Goal: Task Accomplishment & Management: Complete application form

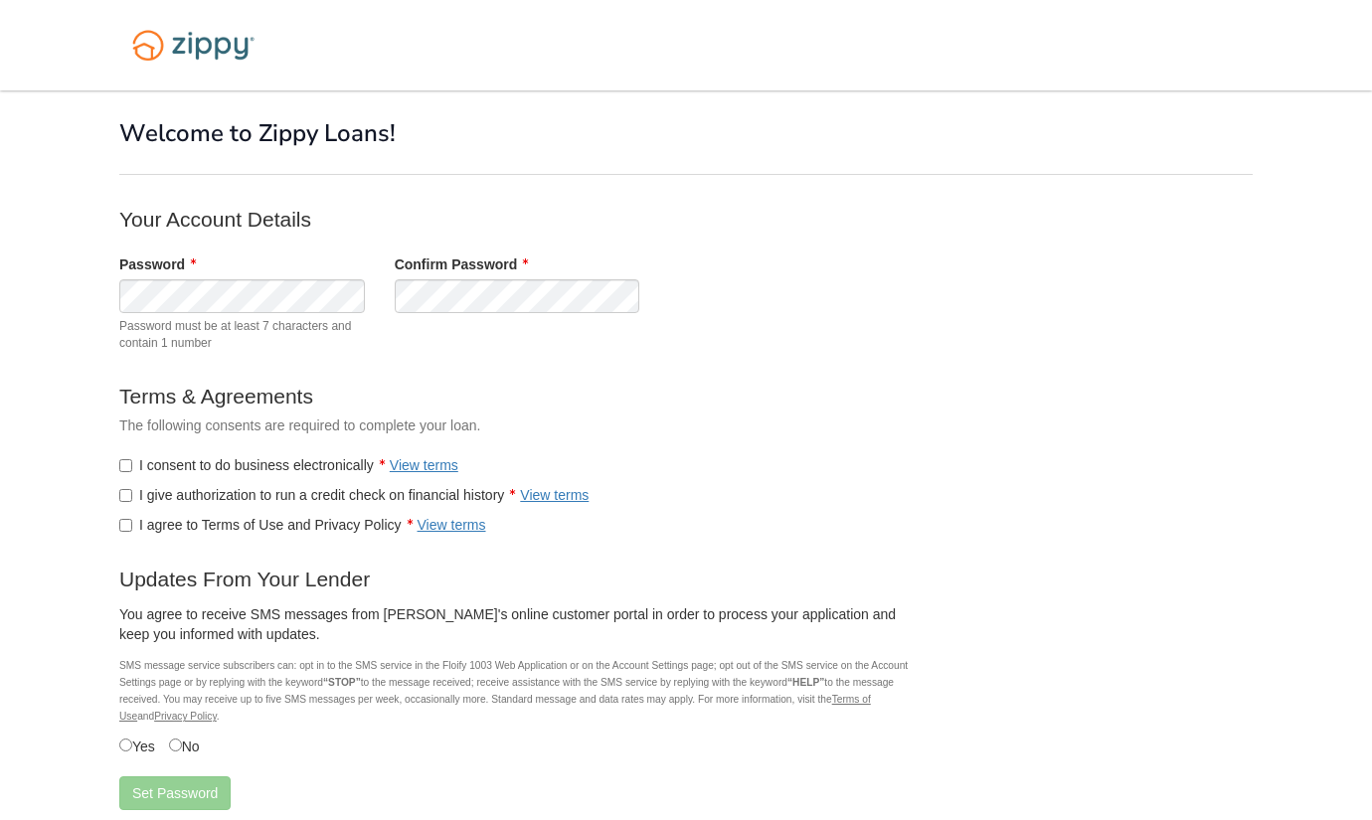
click at [164, 493] on label "I give authorization to run a credit check on financial history View terms" at bounding box center [353, 495] width 469 height 20
click at [171, 525] on label "I agree to Terms of Use and Privacy Policy View terms" at bounding box center [302, 525] width 367 height 20
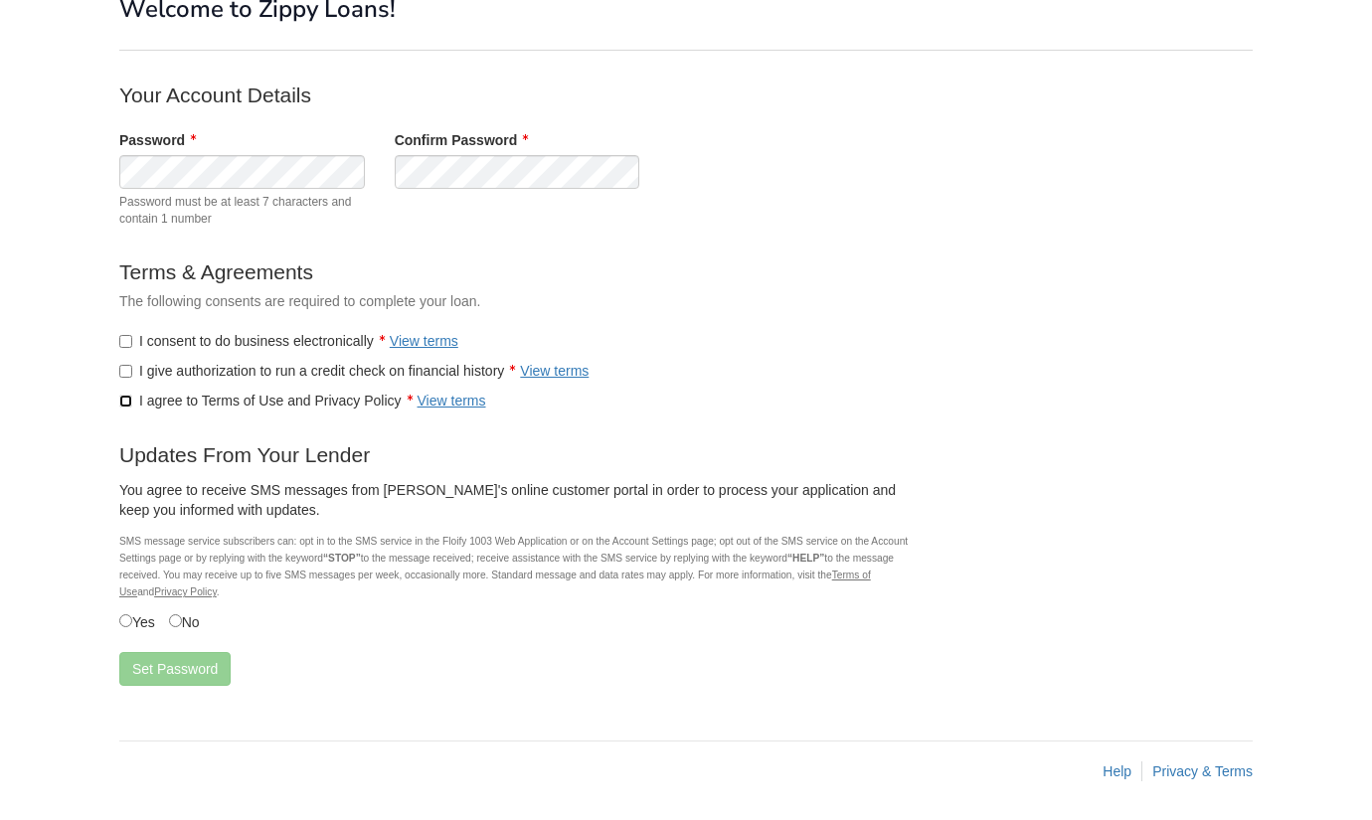
scroll to position [125, 0]
click at [194, 671] on button "Set Password" at bounding box center [174, 668] width 111 height 34
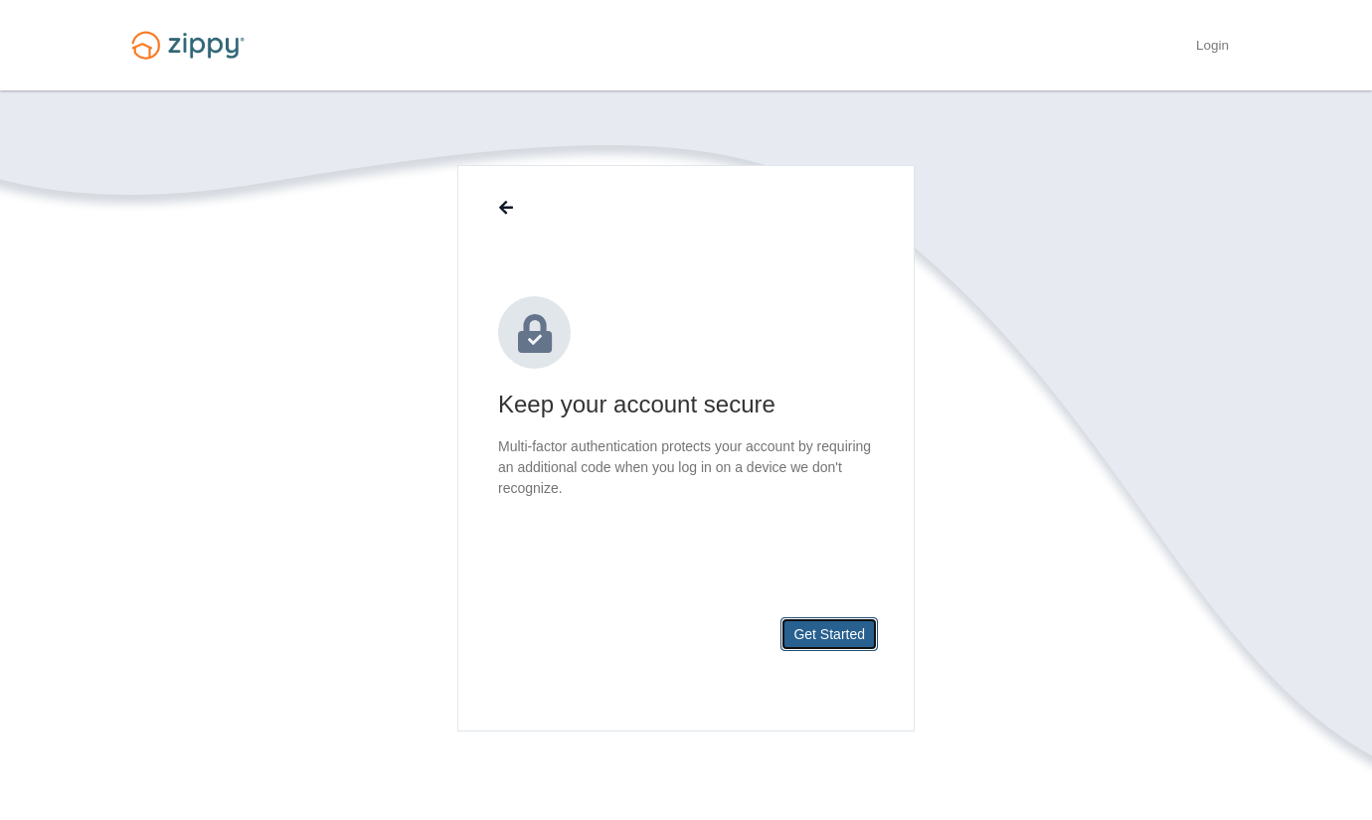
click at [841, 637] on button "Get Started" at bounding box center [828, 634] width 97 height 34
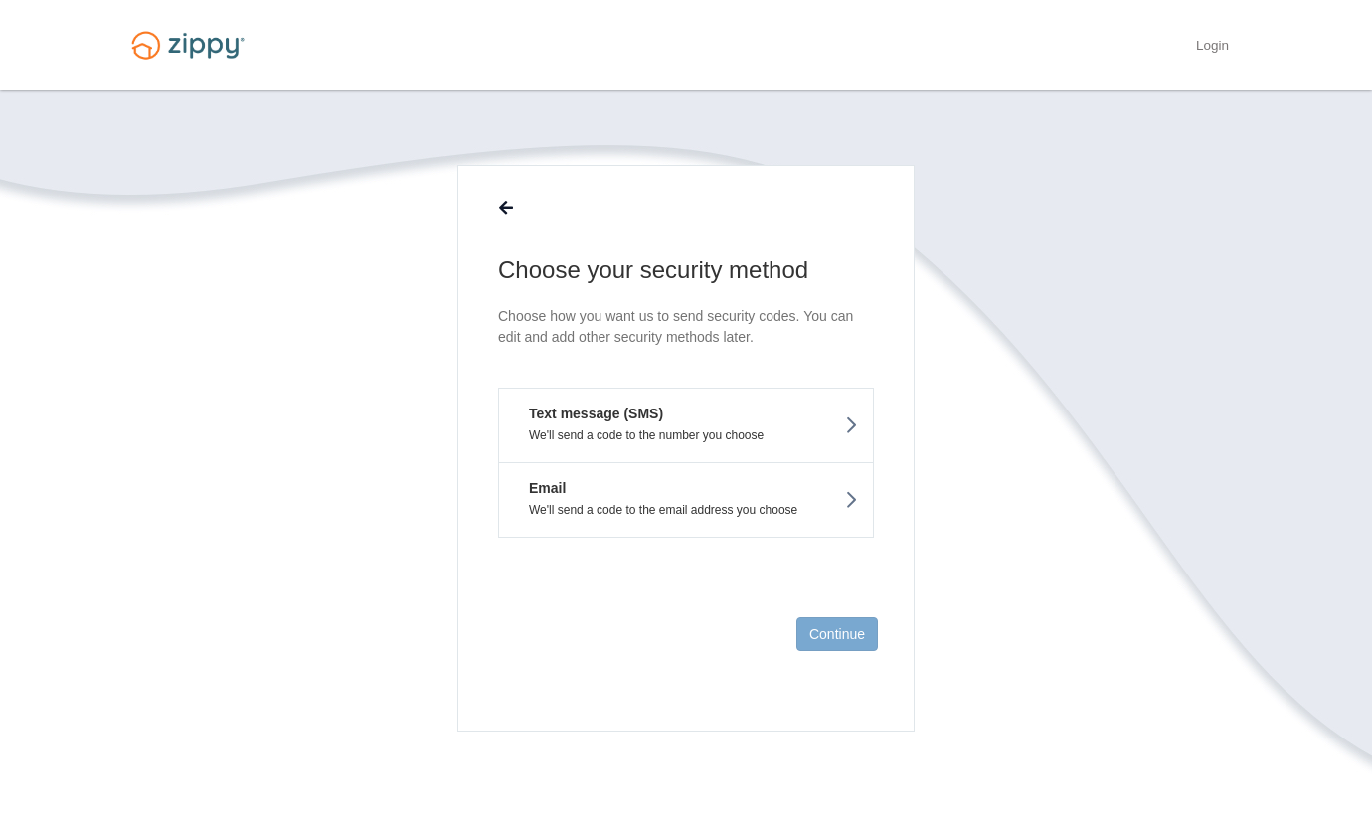
click at [736, 419] on button "Text message (SMS) We'll send a code to the number you choose" at bounding box center [686, 425] width 376 height 75
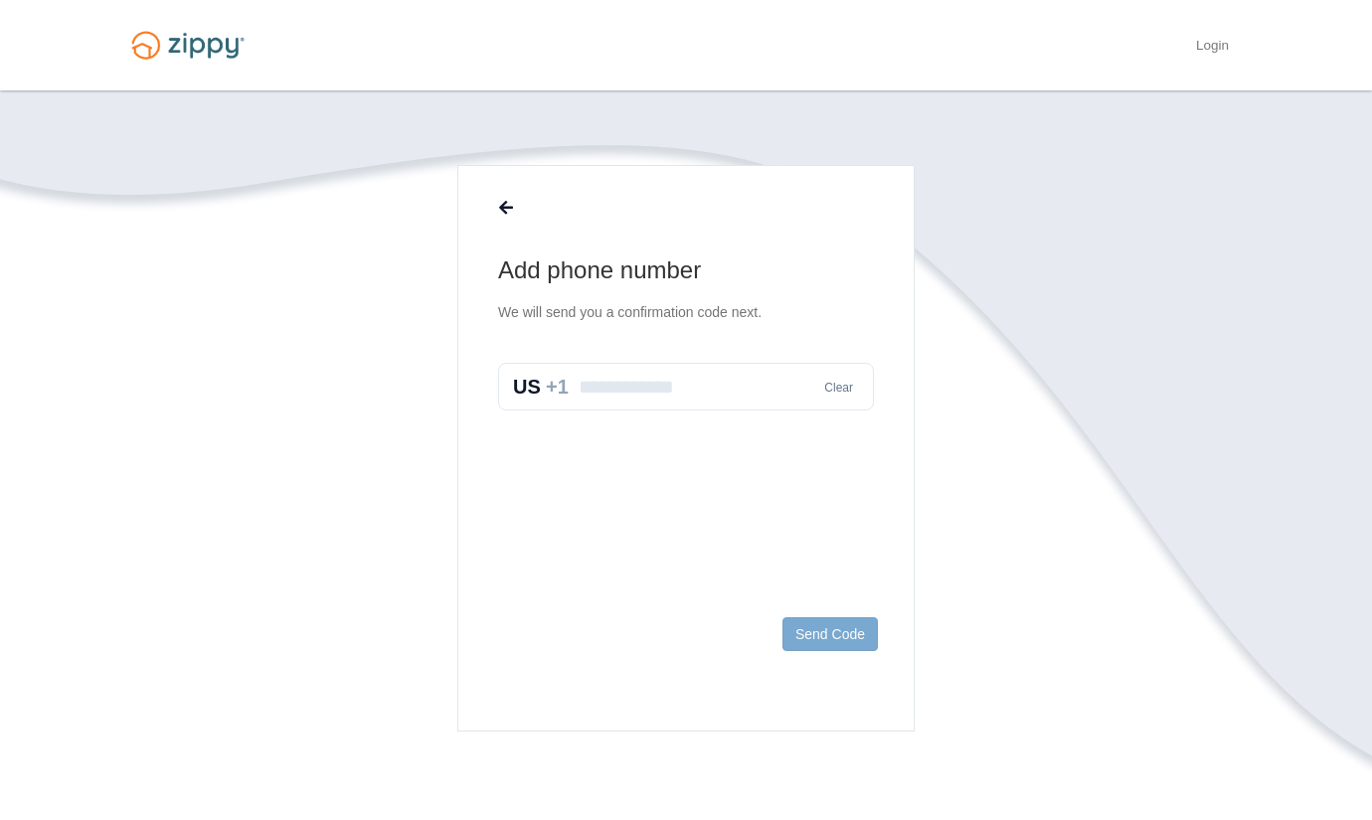
click at [693, 377] on input "text" at bounding box center [686, 387] width 376 height 48
type input "**********"
click at [847, 635] on button "Send Code" at bounding box center [829, 634] width 95 height 34
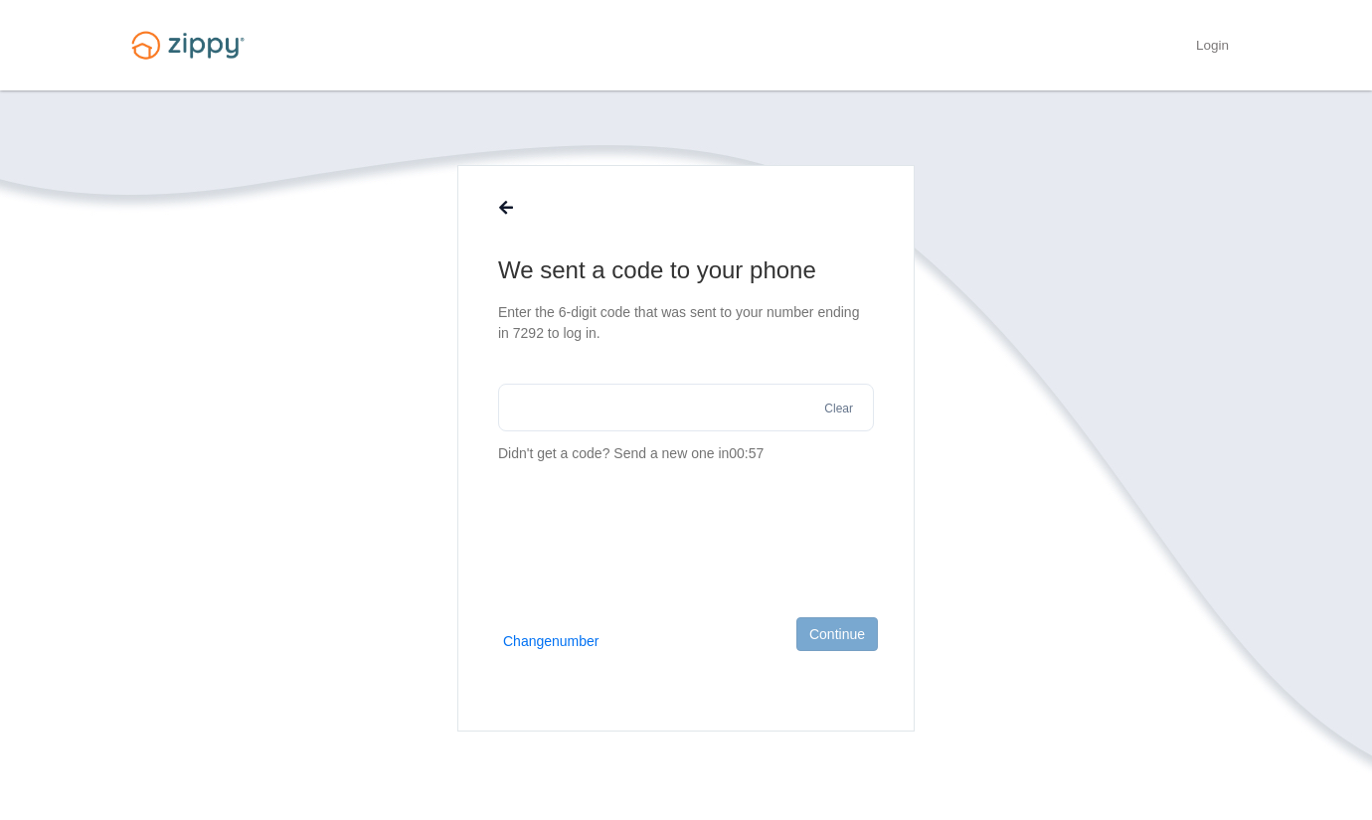
click at [664, 408] on input "text" at bounding box center [686, 408] width 376 height 48
type input "******"
click at [836, 629] on button "Continue" at bounding box center [837, 634] width 82 height 34
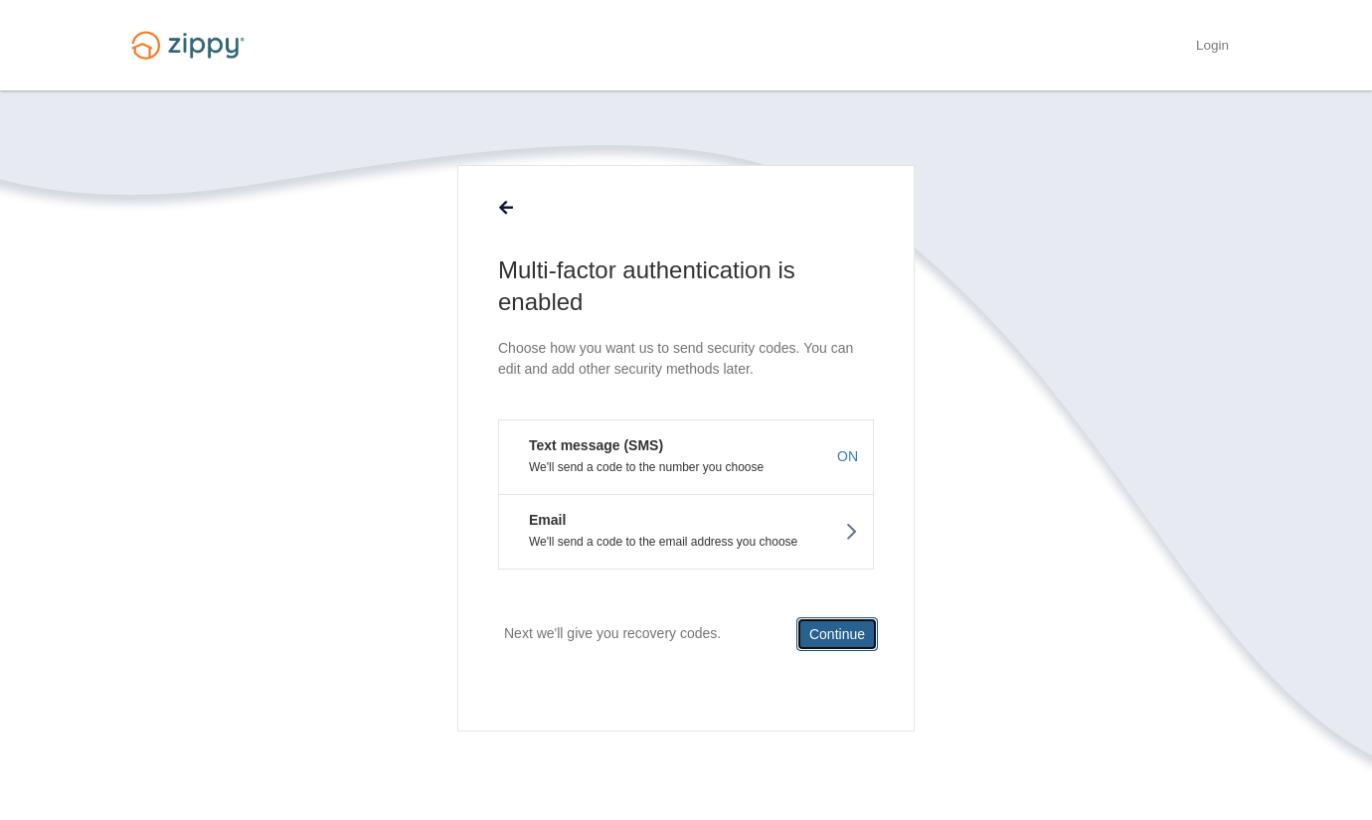
click at [836, 629] on button "Continue" at bounding box center [837, 634] width 82 height 34
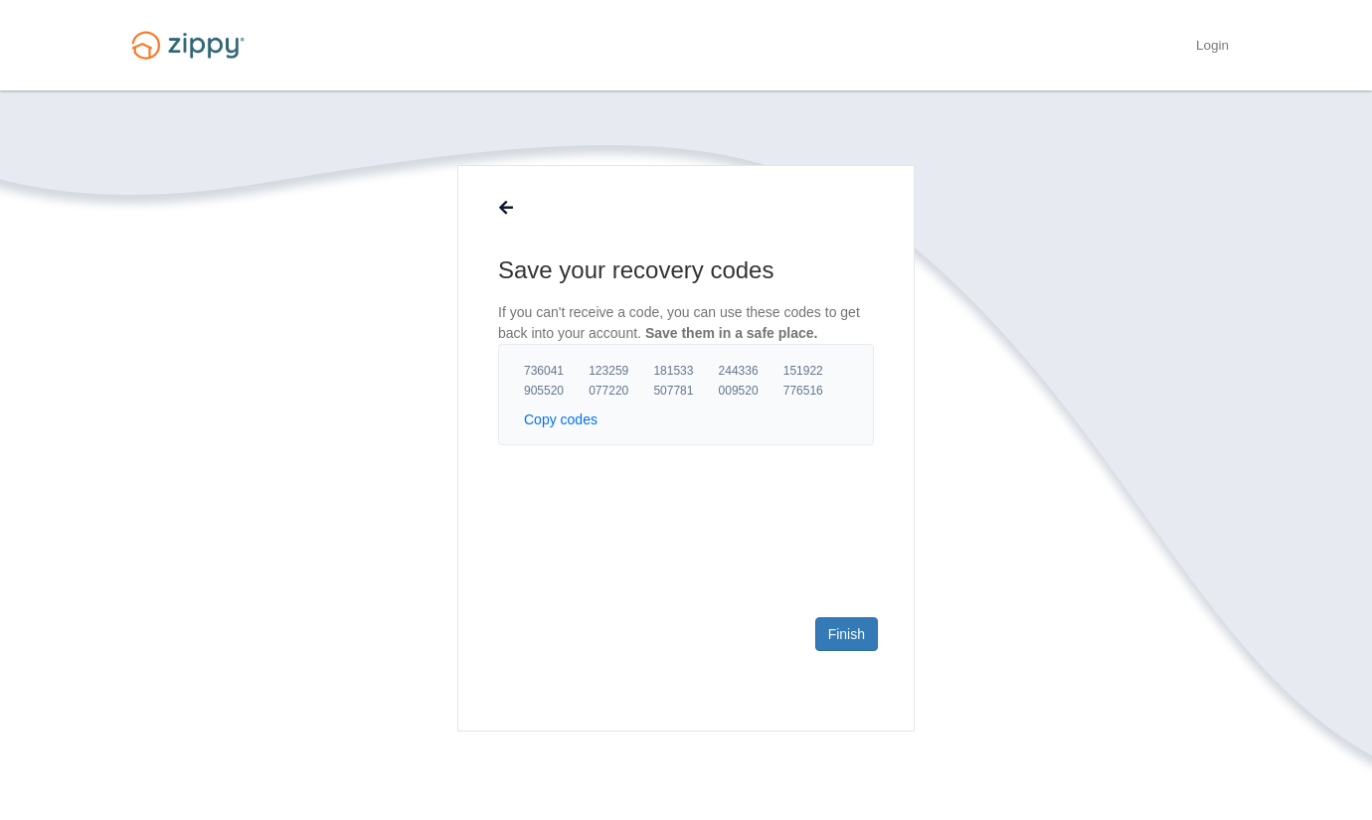
click at [570, 427] on button "Copy codes" at bounding box center [561, 420] width 74 height 20
click at [851, 629] on link "Finish" at bounding box center [846, 634] width 63 height 34
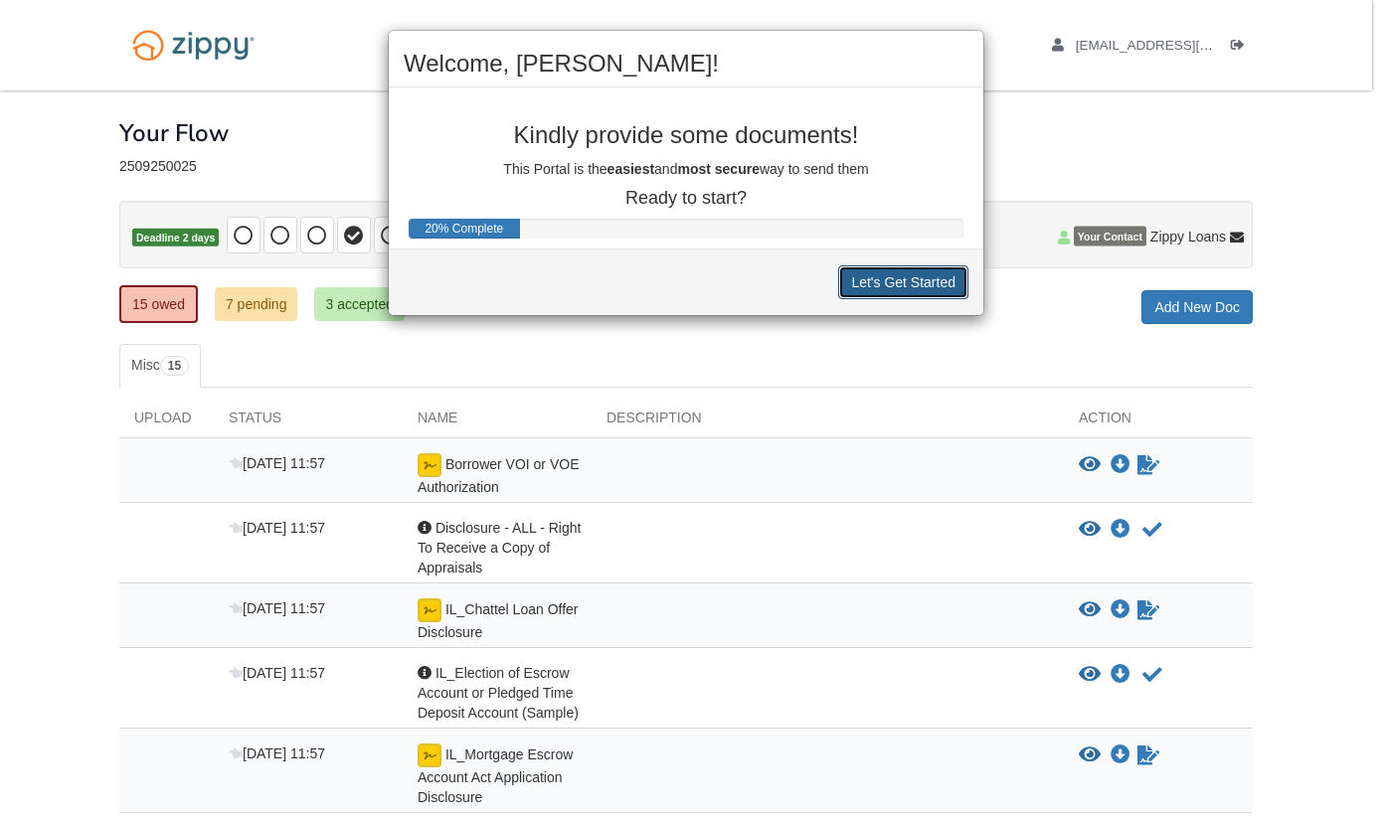
click at [890, 281] on button "Let's Get Started" at bounding box center [903, 282] width 130 height 34
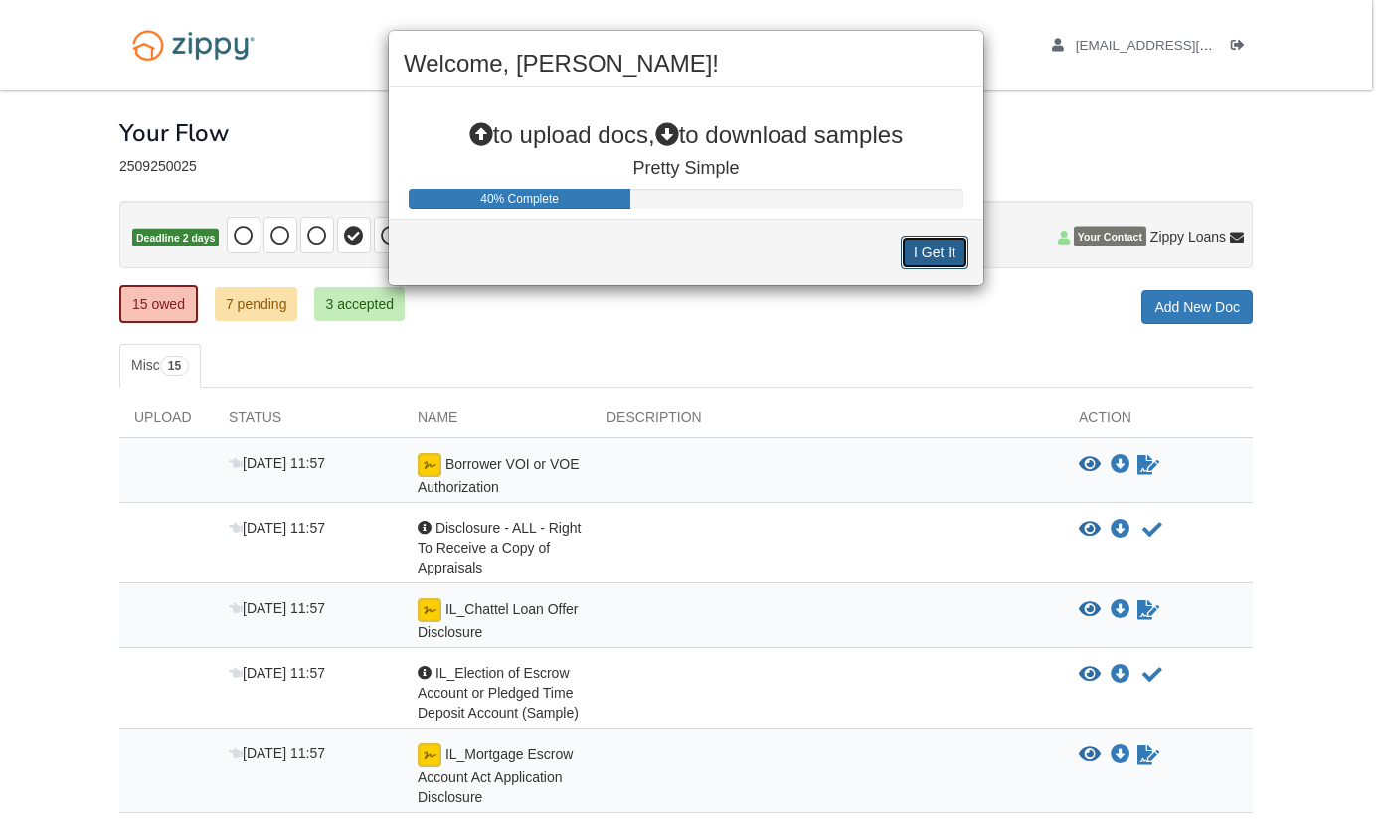
click at [930, 256] on button "I Get It" at bounding box center [935, 253] width 68 height 34
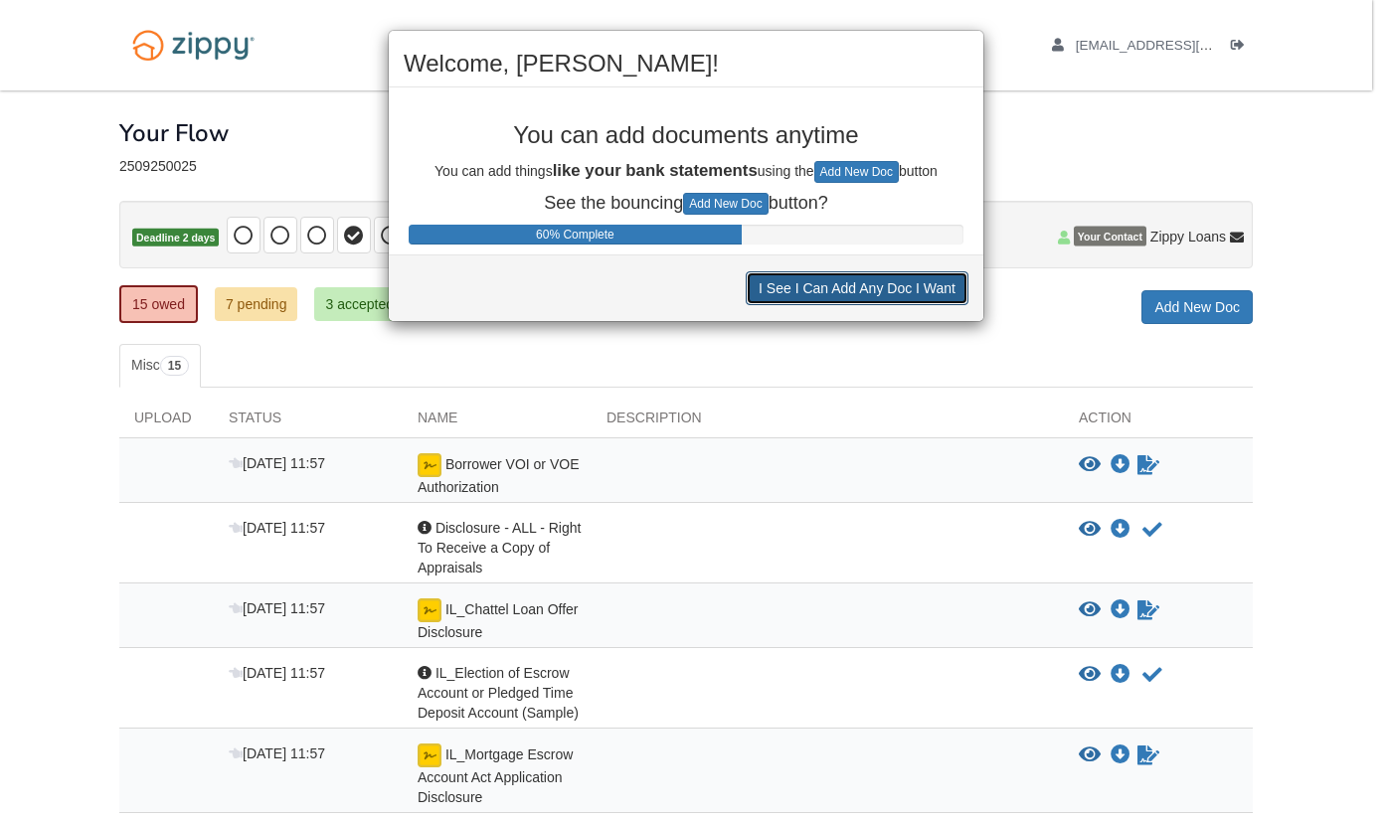
click at [865, 291] on button "I See I Can Add Any Doc I Want" at bounding box center [856, 288] width 223 height 34
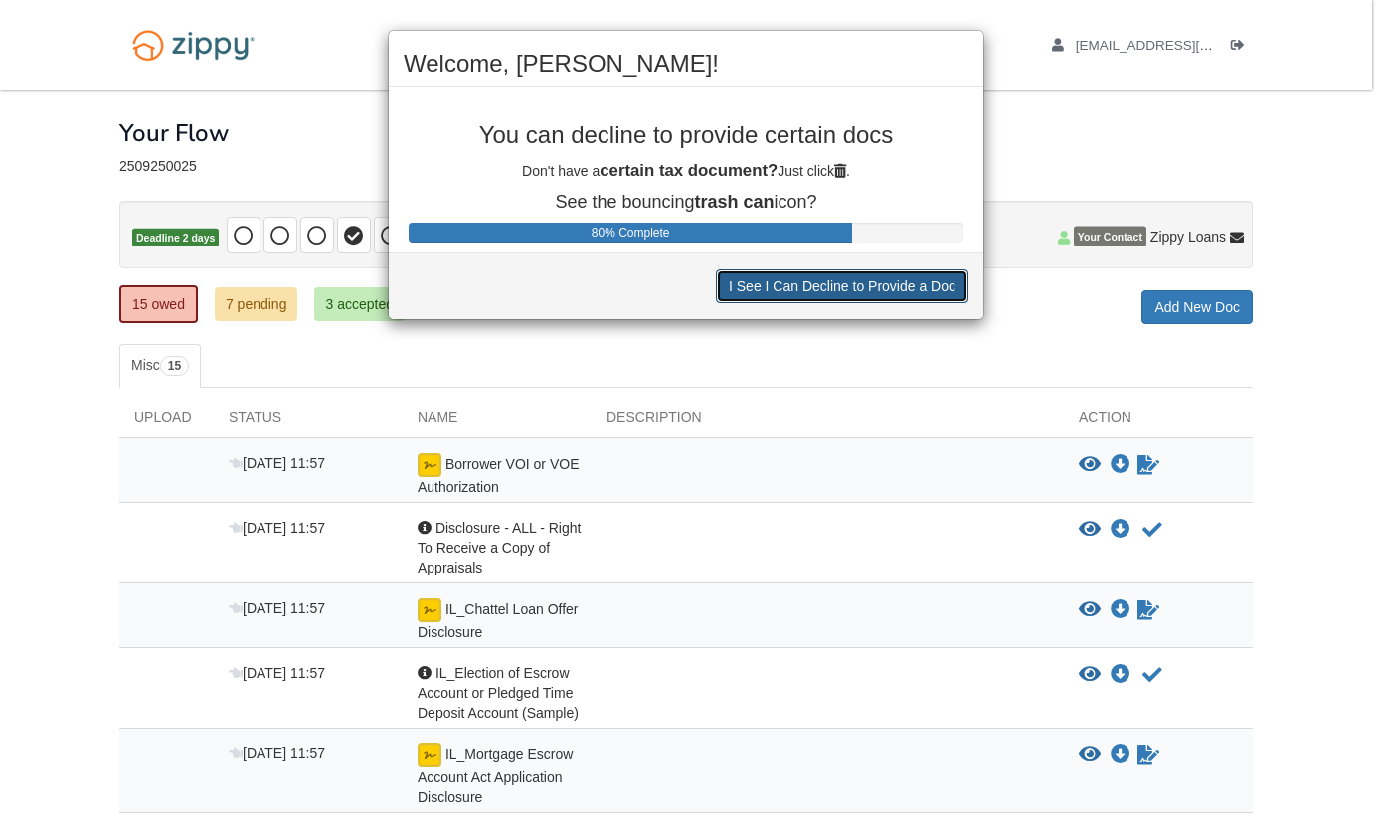
click at [865, 291] on button "I See I Can Decline to Provide a Doc" at bounding box center [842, 286] width 252 height 34
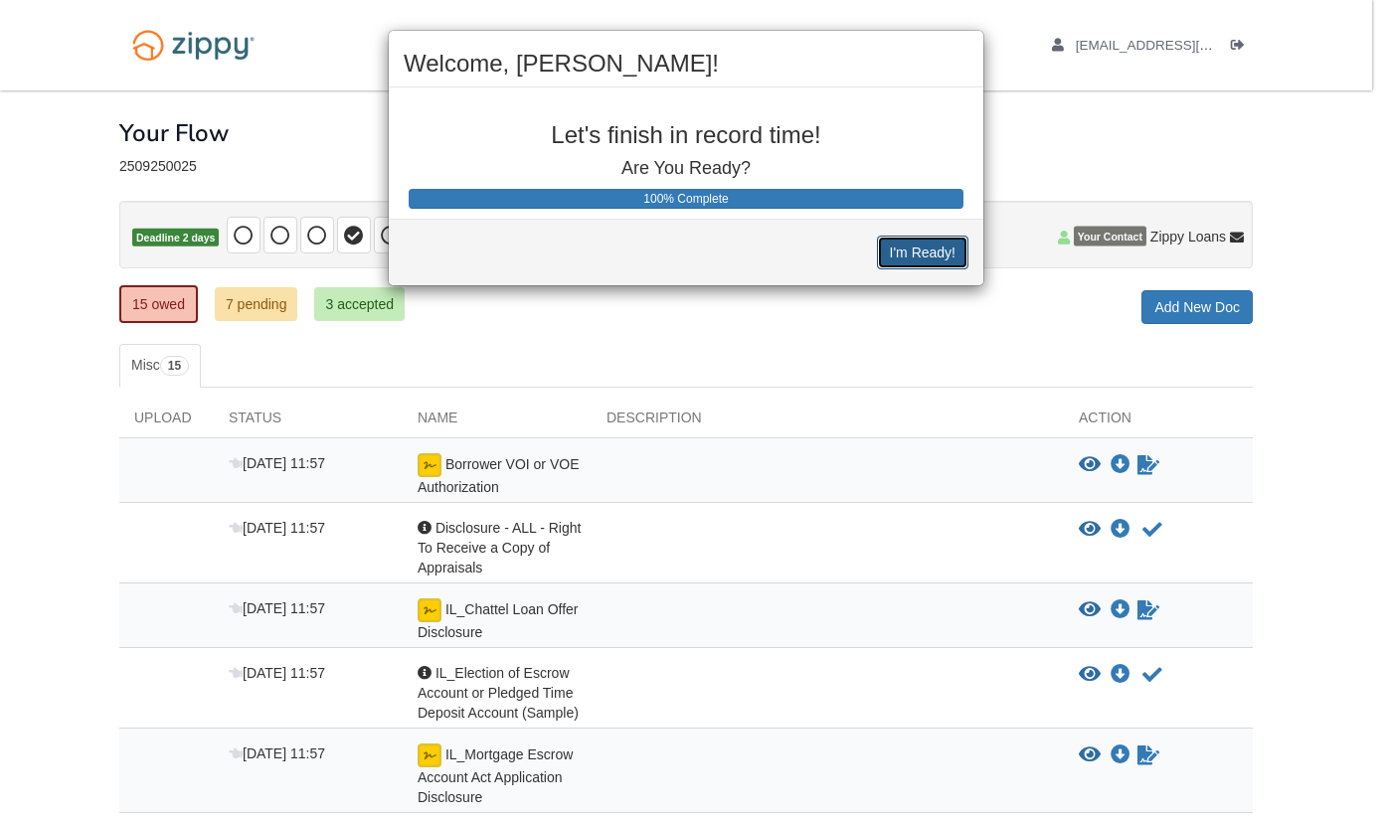
click at [925, 252] on button "I'm Ready!" at bounding box center [922, 253] width 91 height 34
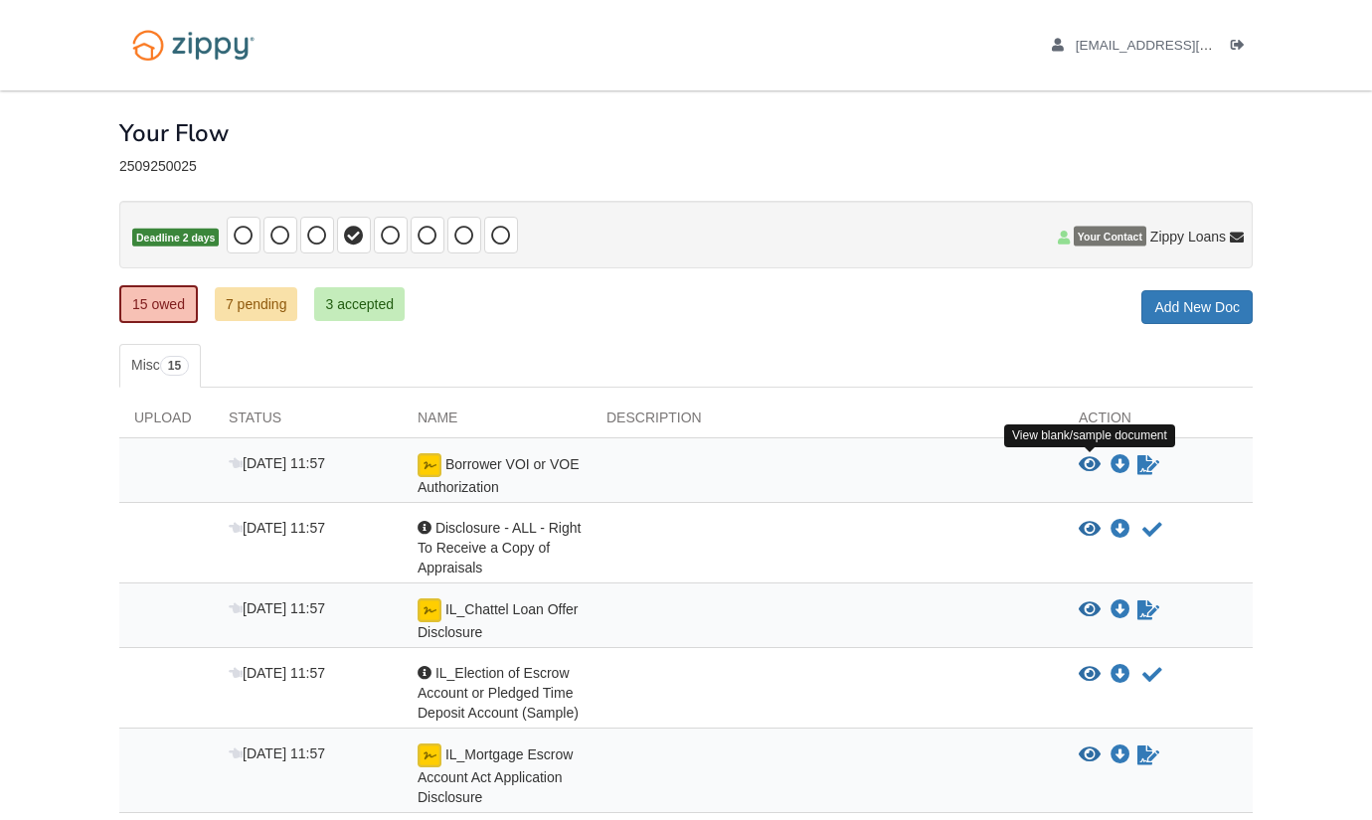
click at [1094, 465] on icon "View Borrower VOI or VOE Authorization" at bounding box center [1089, 465] width 22 height 20
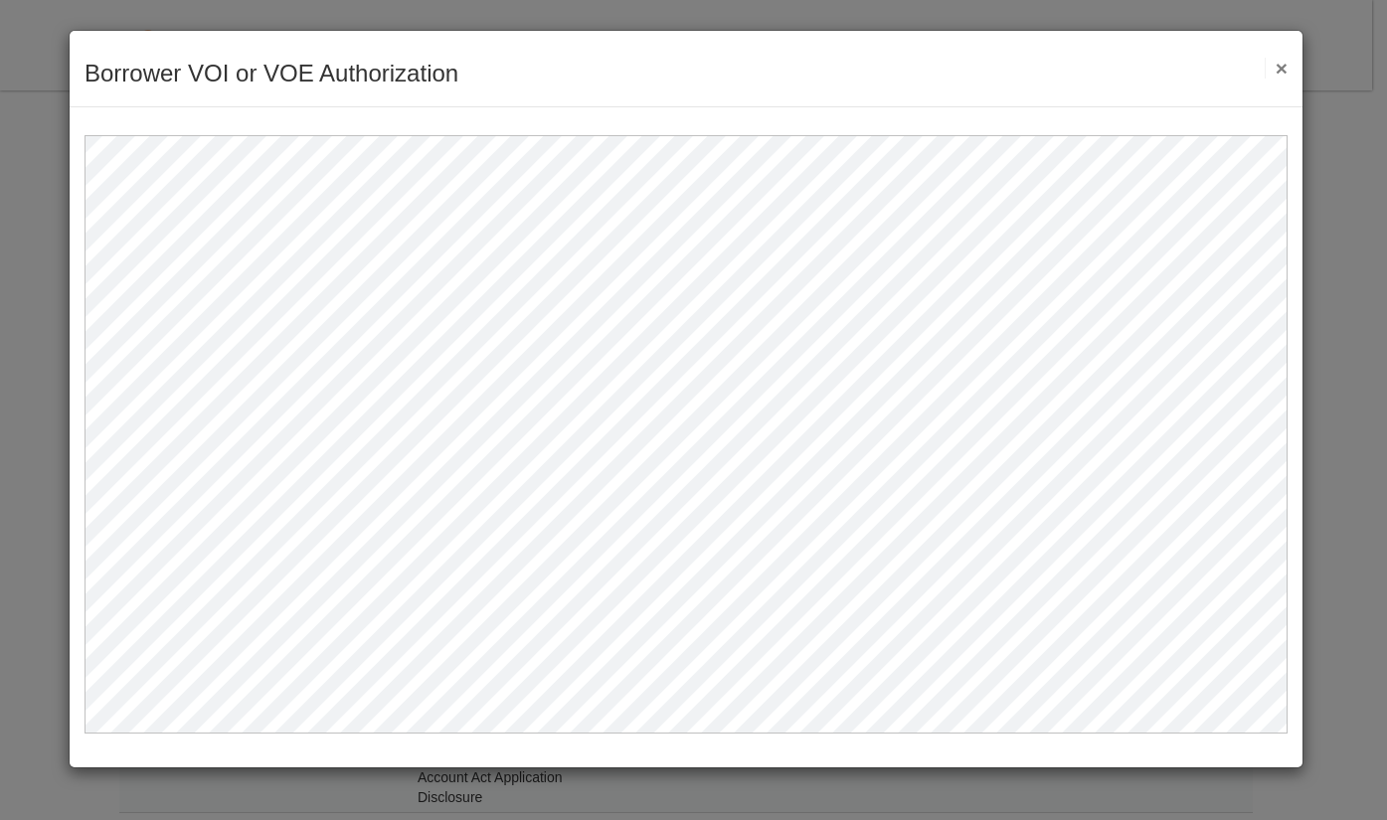
click at [1278, 61] on button "×" at bounding box center [1275, 68] width 23 height 21
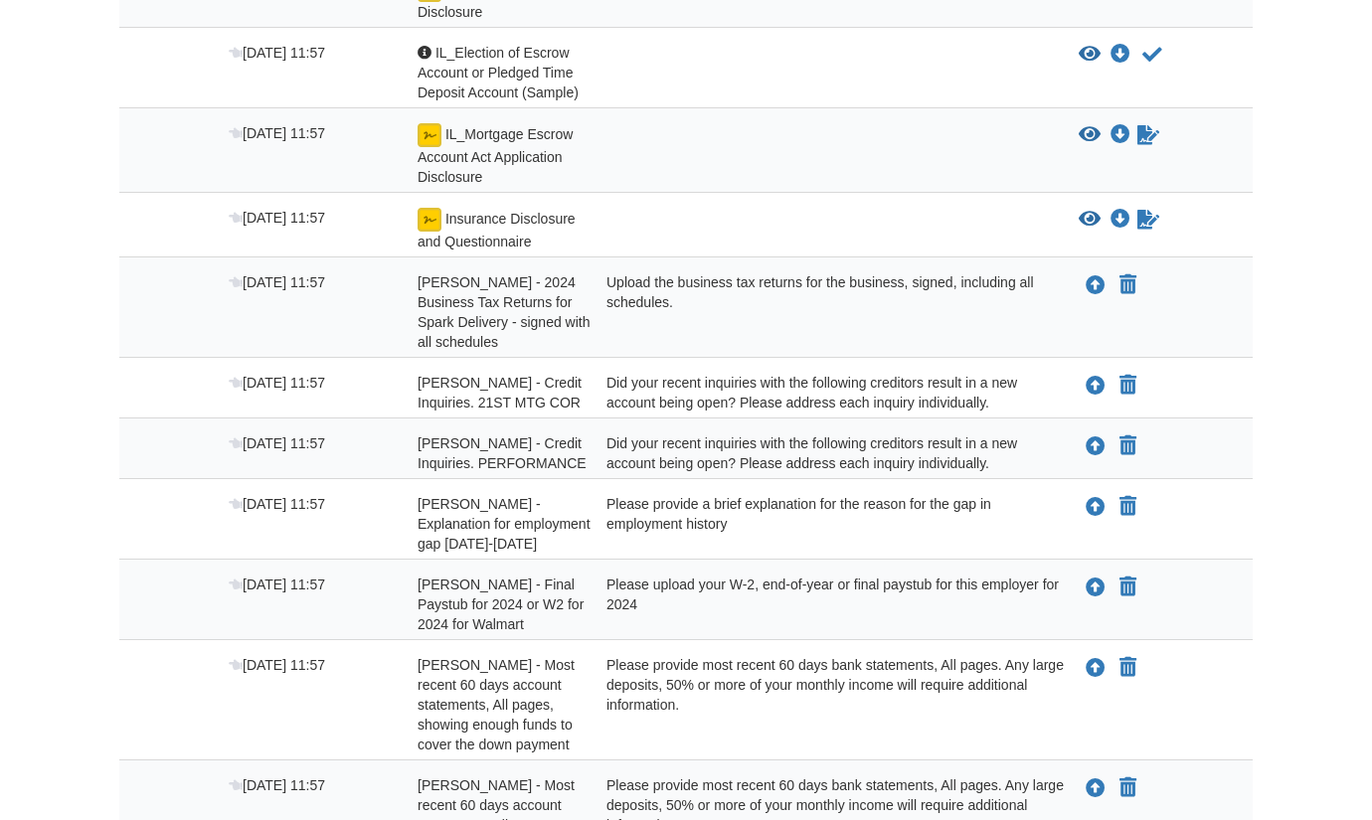
scroll to position [624, 0]
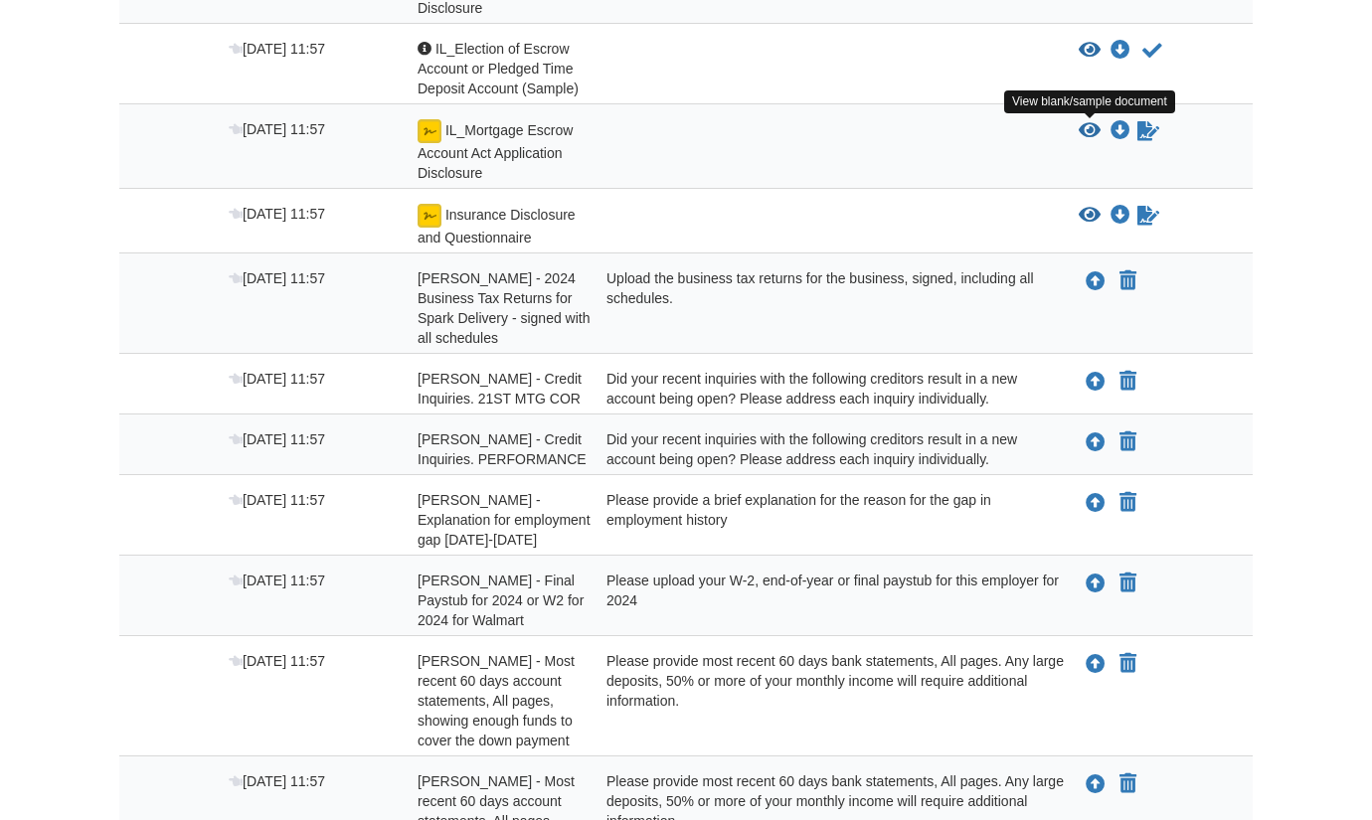
click at [1089, 129] on icon "View IL_Mortgage Escrow Account Act Application Disclosure" at bounding box center [1089, 131] width 22 height 20
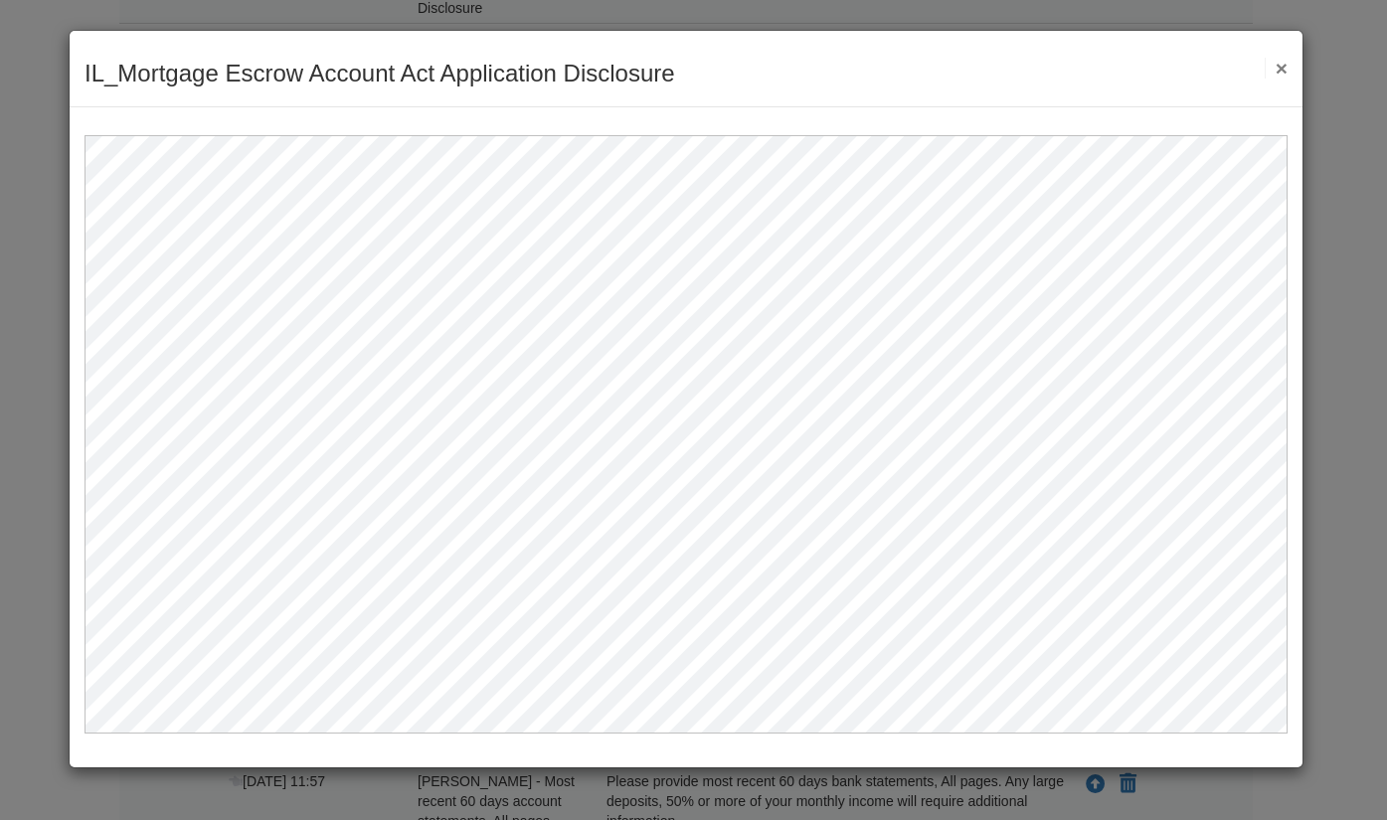
click at [1276, 71] on button "×" at bounding box center [1275, 68] width 23 height 21
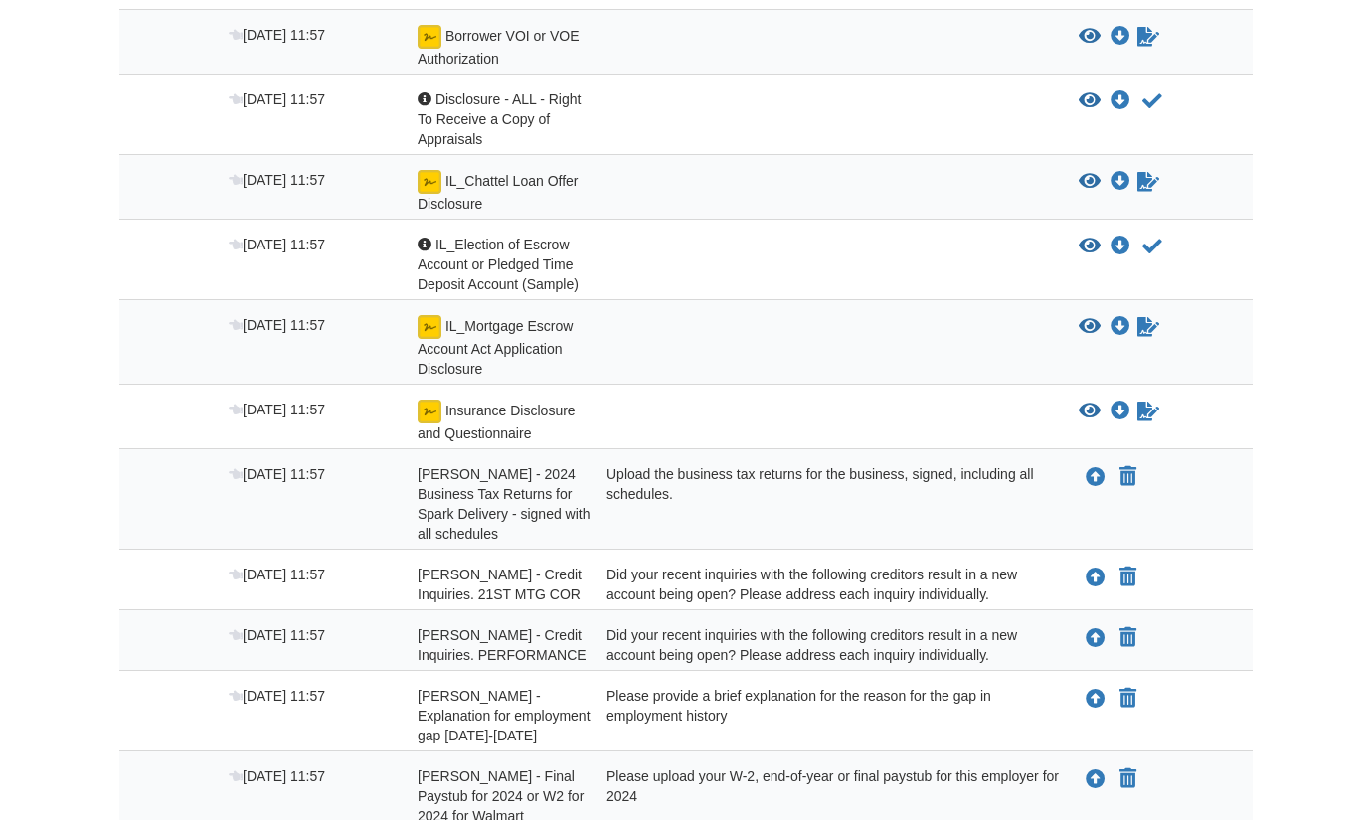
scroll to position [425, 0]
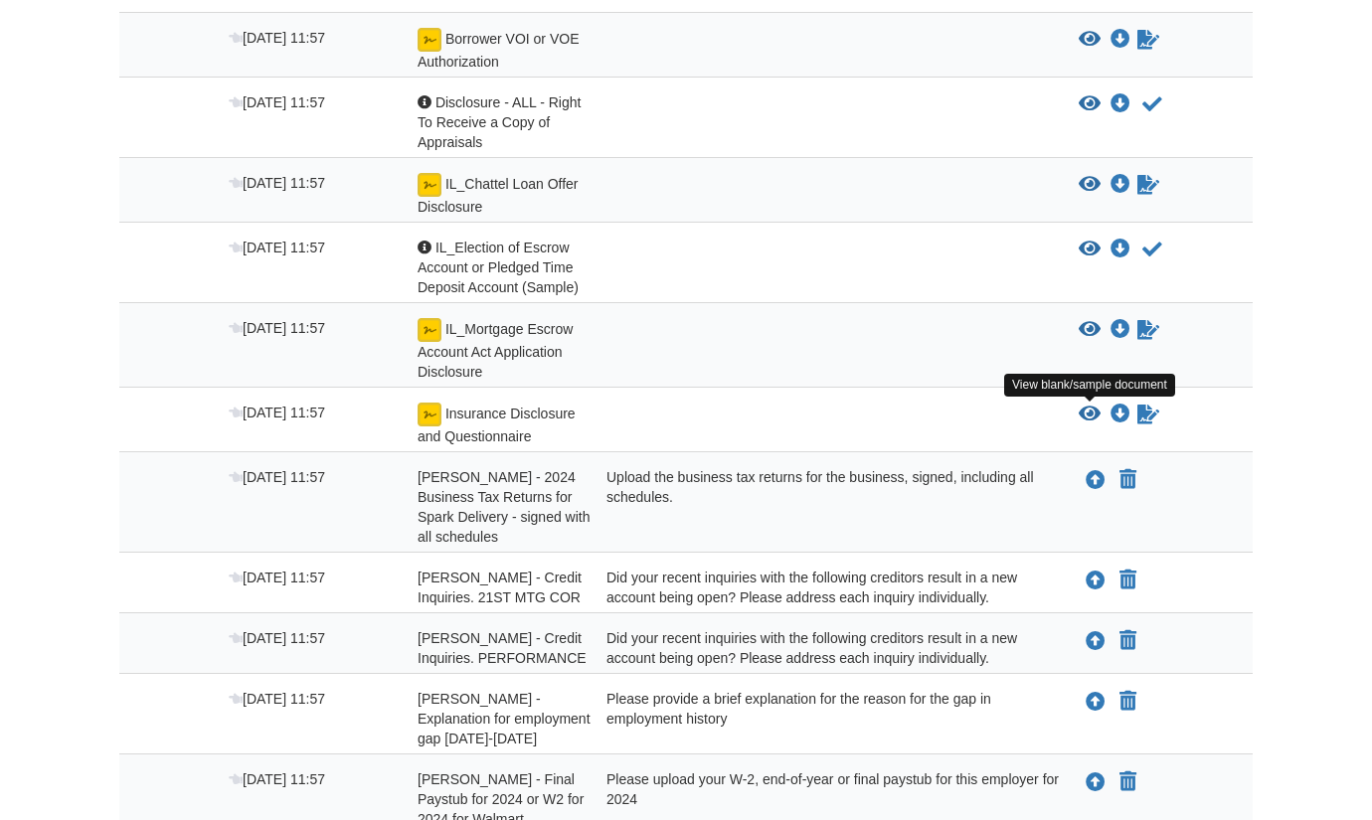
click at [1087, 415] on icon "View Insurance Disclosure and Questionnaire" at bounding box center [1089, 415] width 22 height 20
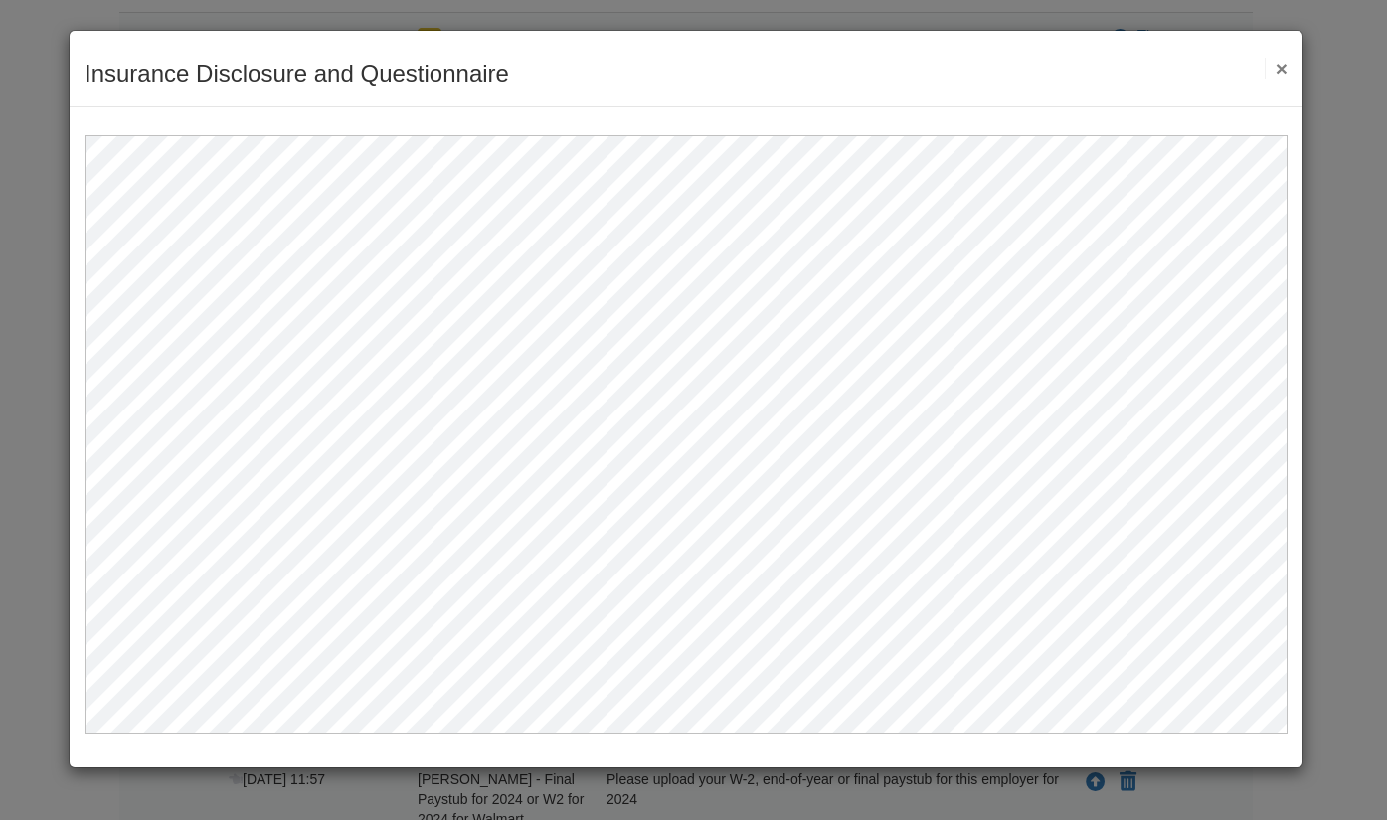
click at [1274, 66] on button "×" at bounding box center [1275, 68] width 23 height 21
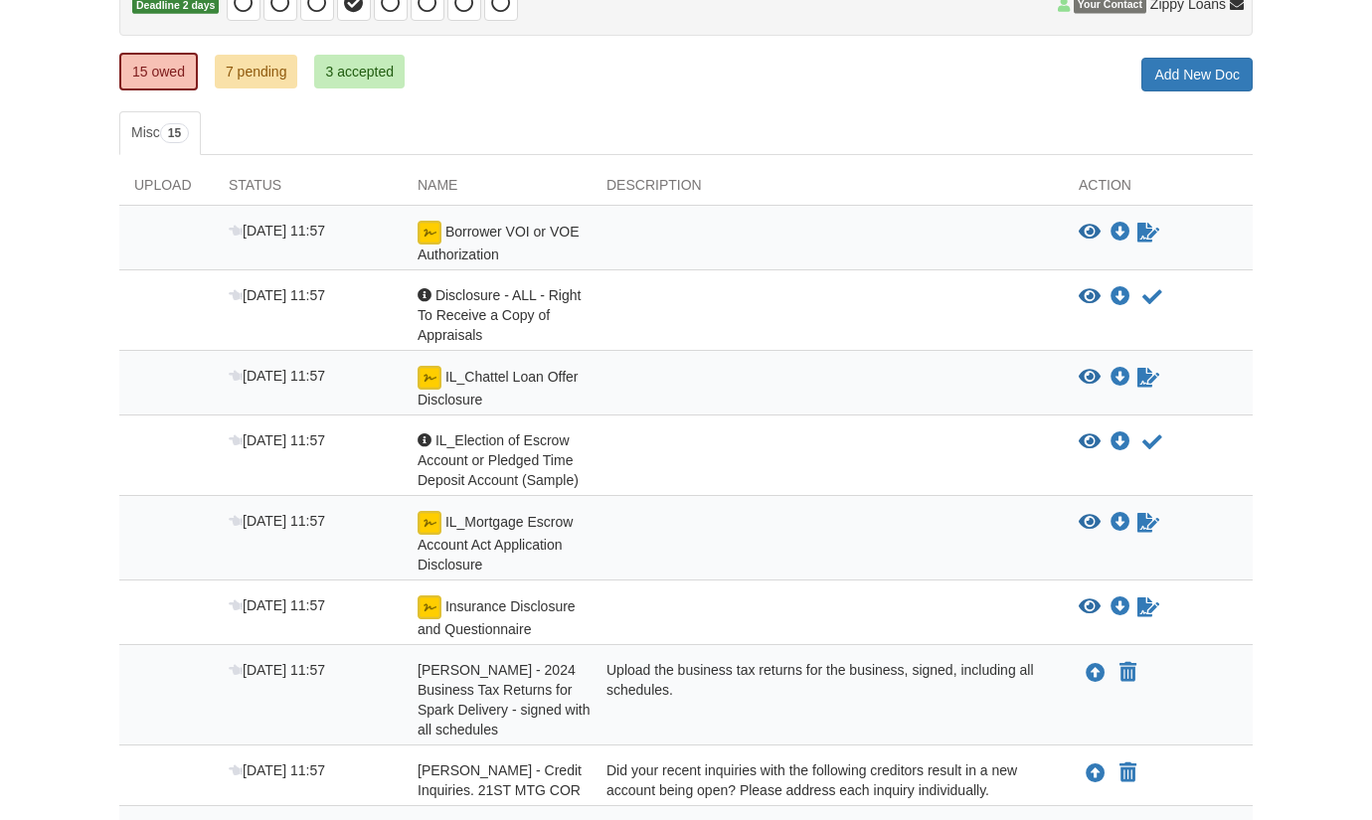
scroll to position [227, 0]
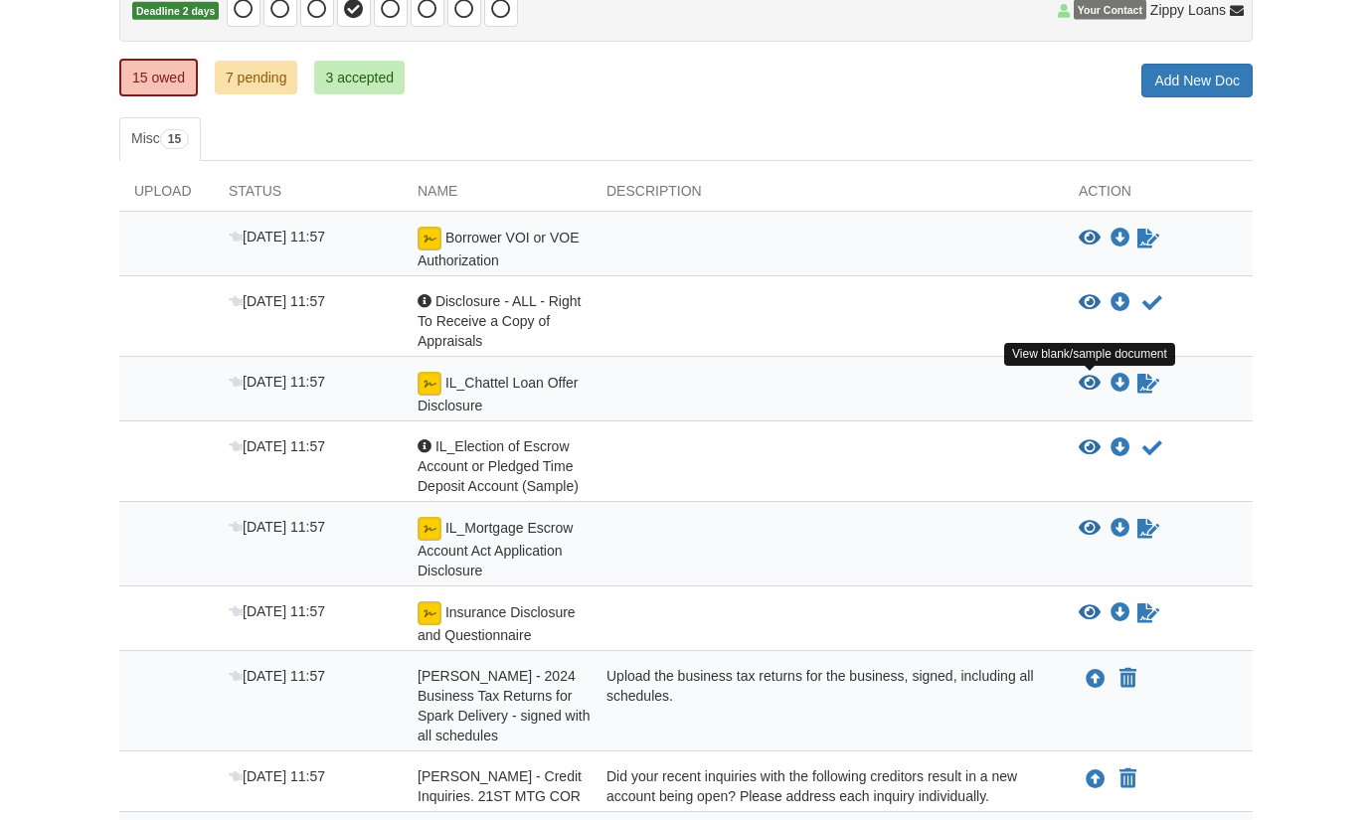
click at [1091, 381] on icon "View IL_Chattel Loan Offer Disclosure" at bounding box center [1089, 384] width 22 height 20
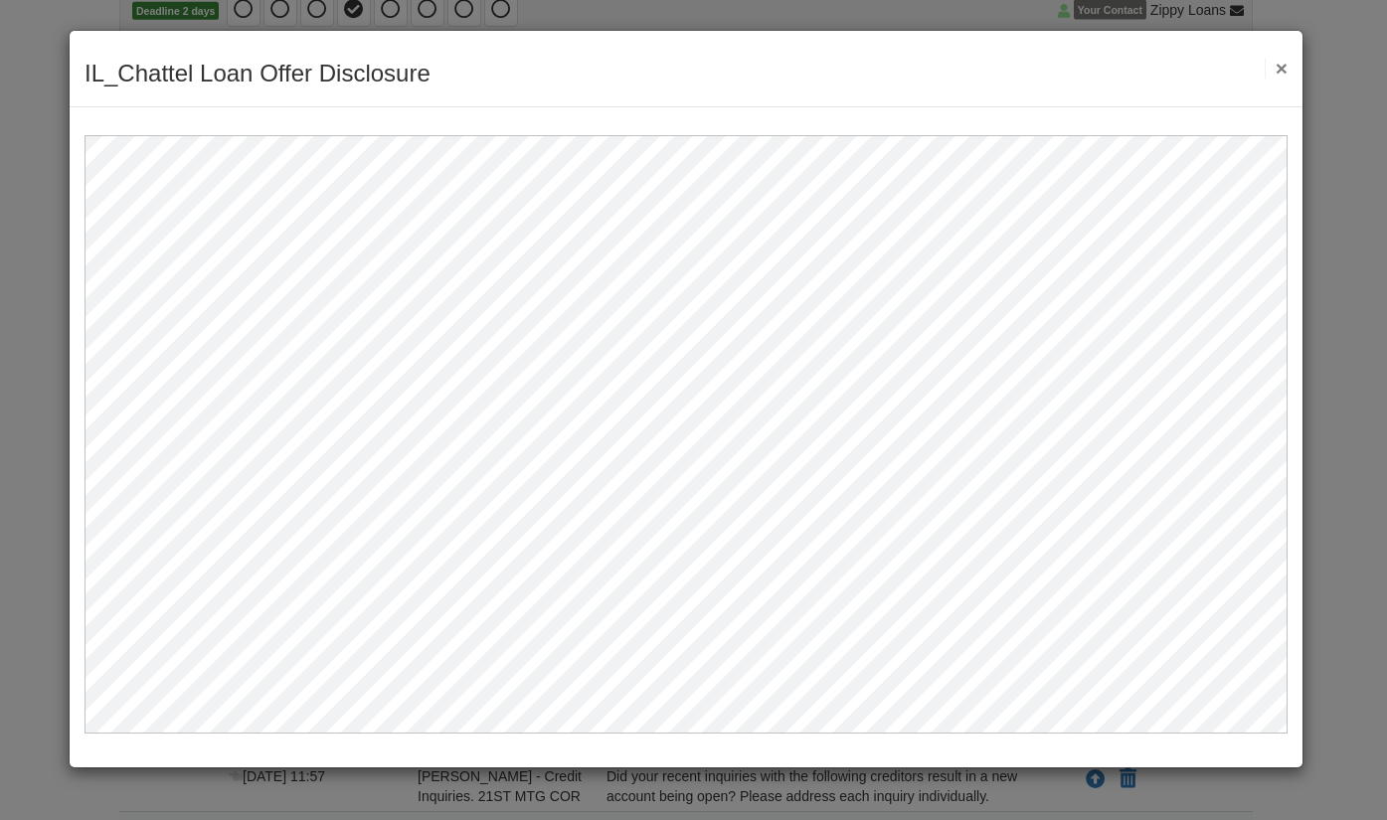
click at [1278, 67] on button "×" at bounding box center [1275, 68] width 23 height 21
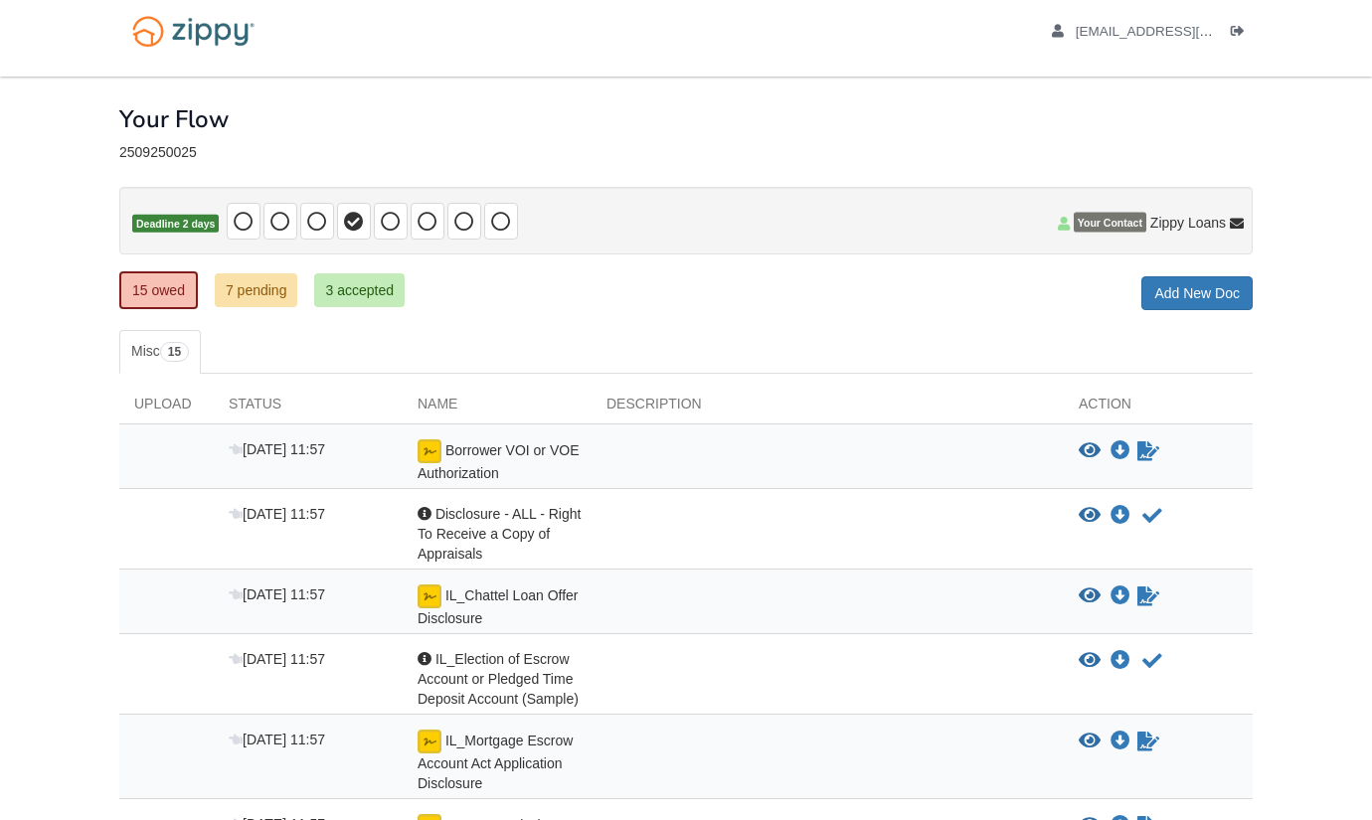
scroll to position [0, 0]
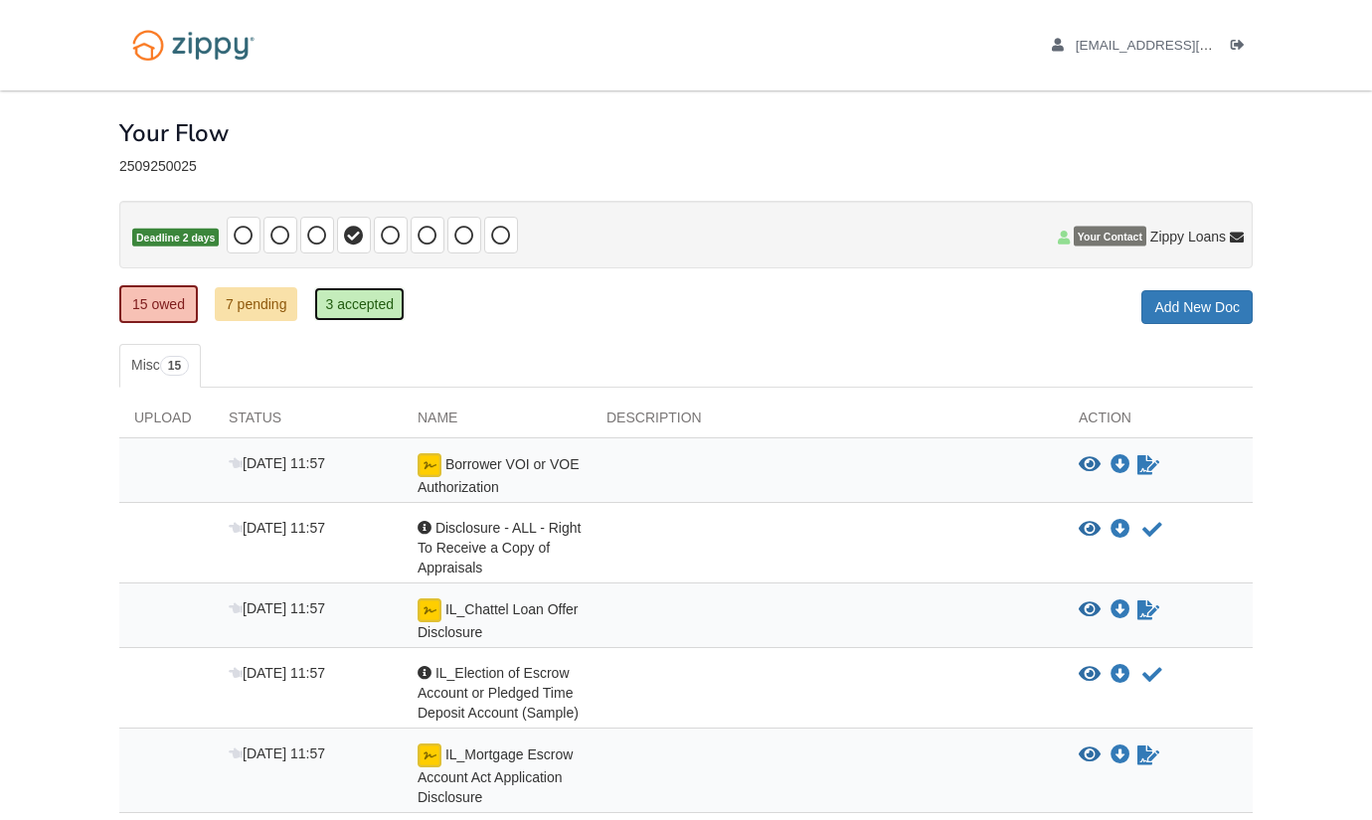
click at [355, 302] on link "3 accepted" at bounding box center [359, 304] width 90 height 34
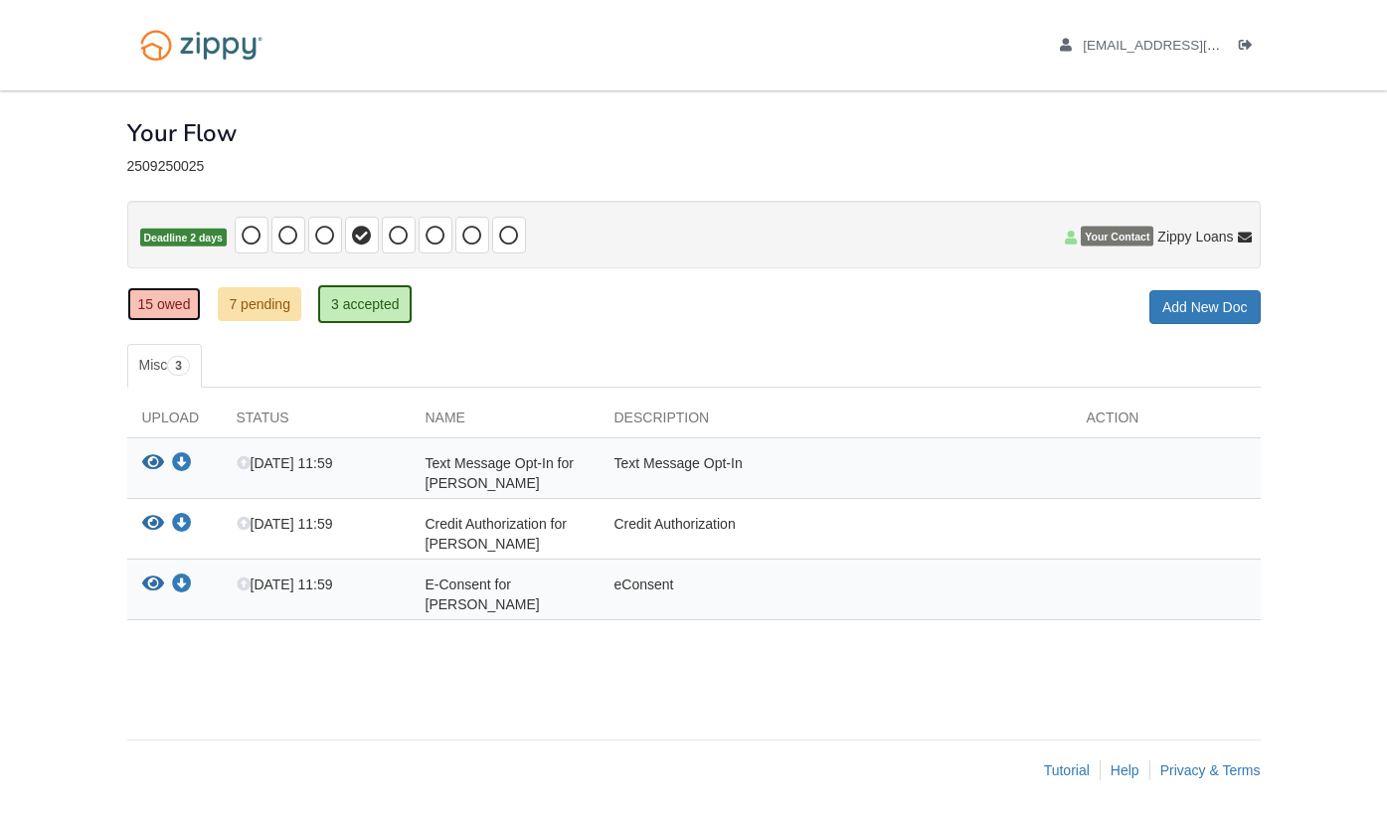
click at [165, 303] on link "15 owed" at bounding box center [164, 304] width 75 height 34
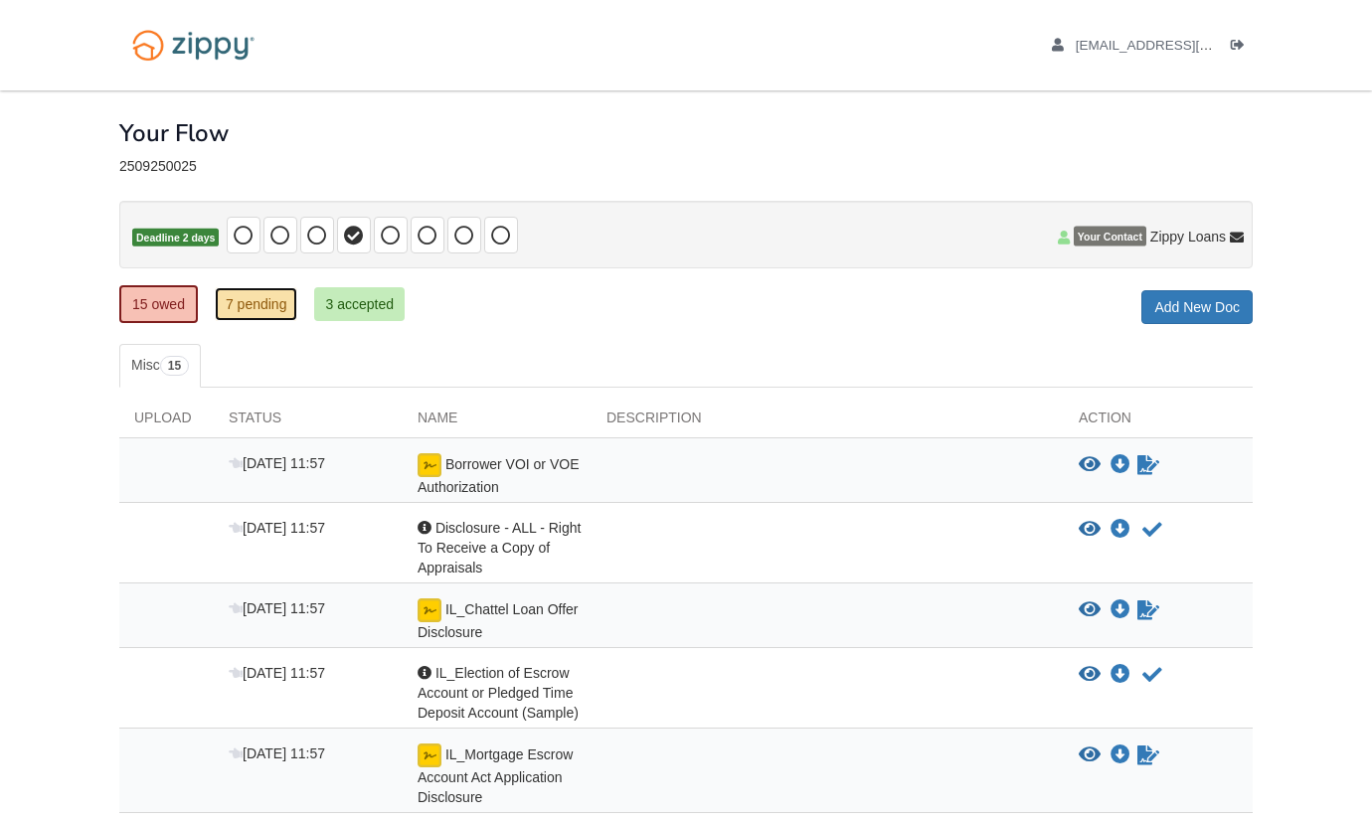
click at [260, 305] on link "7 pending" at bounding box center [256, 304] width 83 height 34
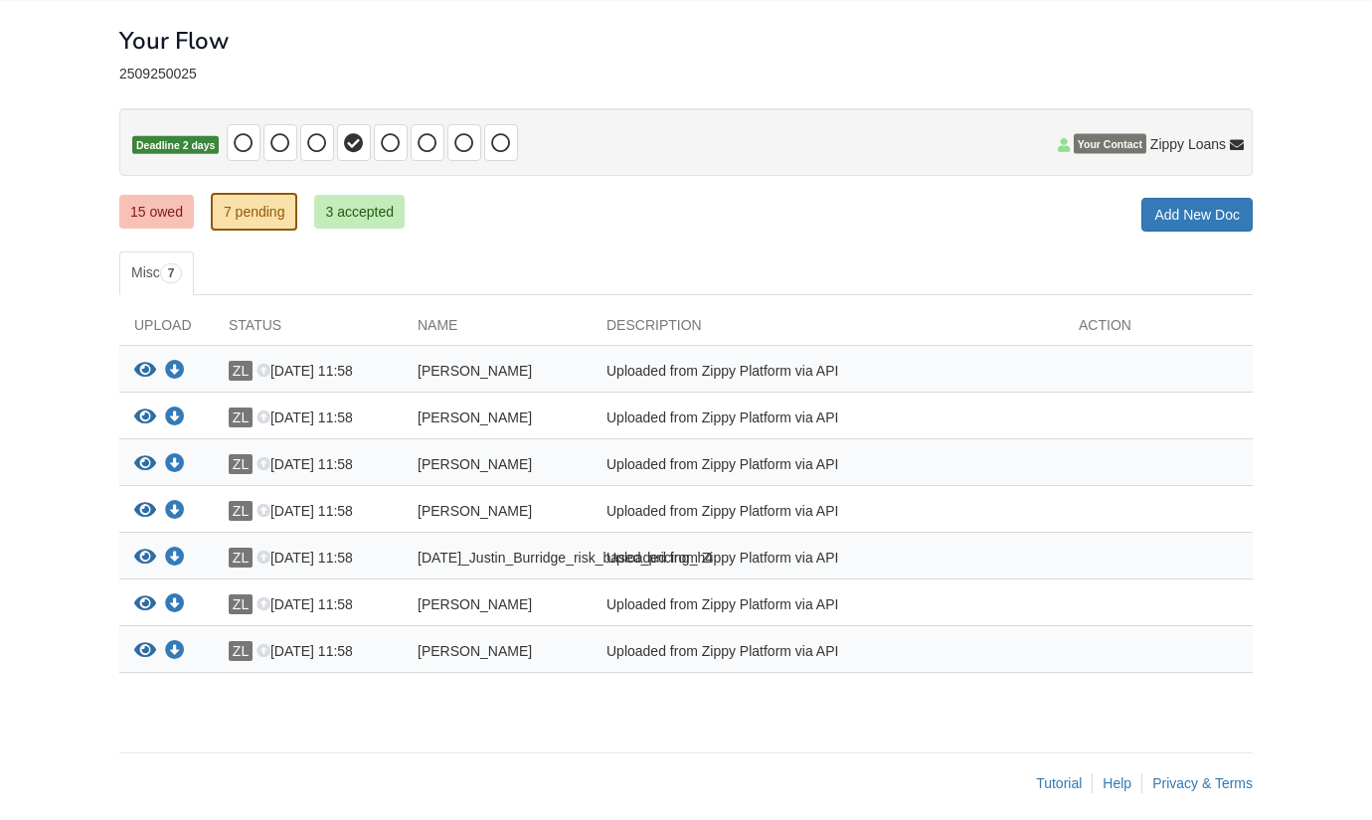
scroll to position [99, 0]
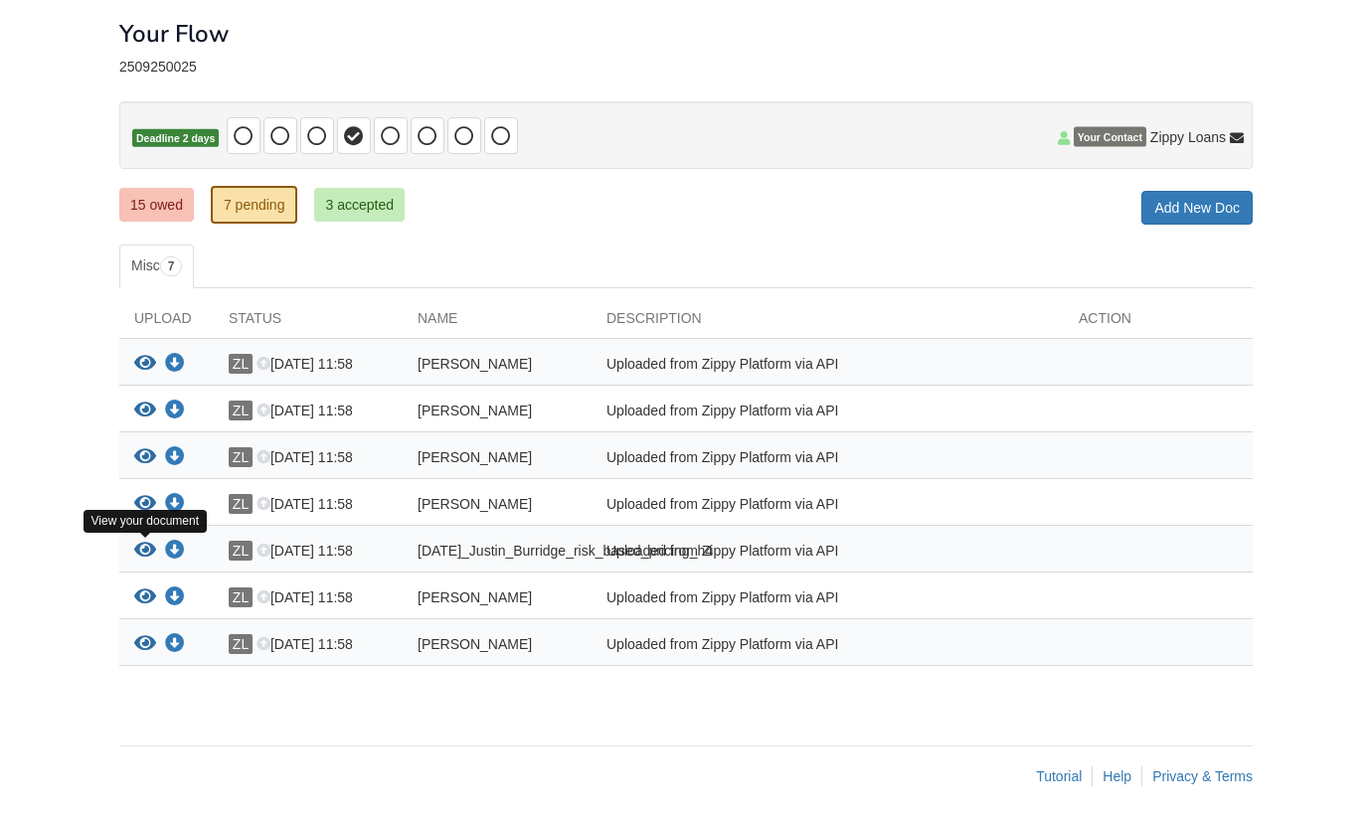
click at [146, 548] on icon "View 09-25-2025_Justin_Burridge_risk_based_pricing_h4" at bounding box center [145, 551] width 22 height 20
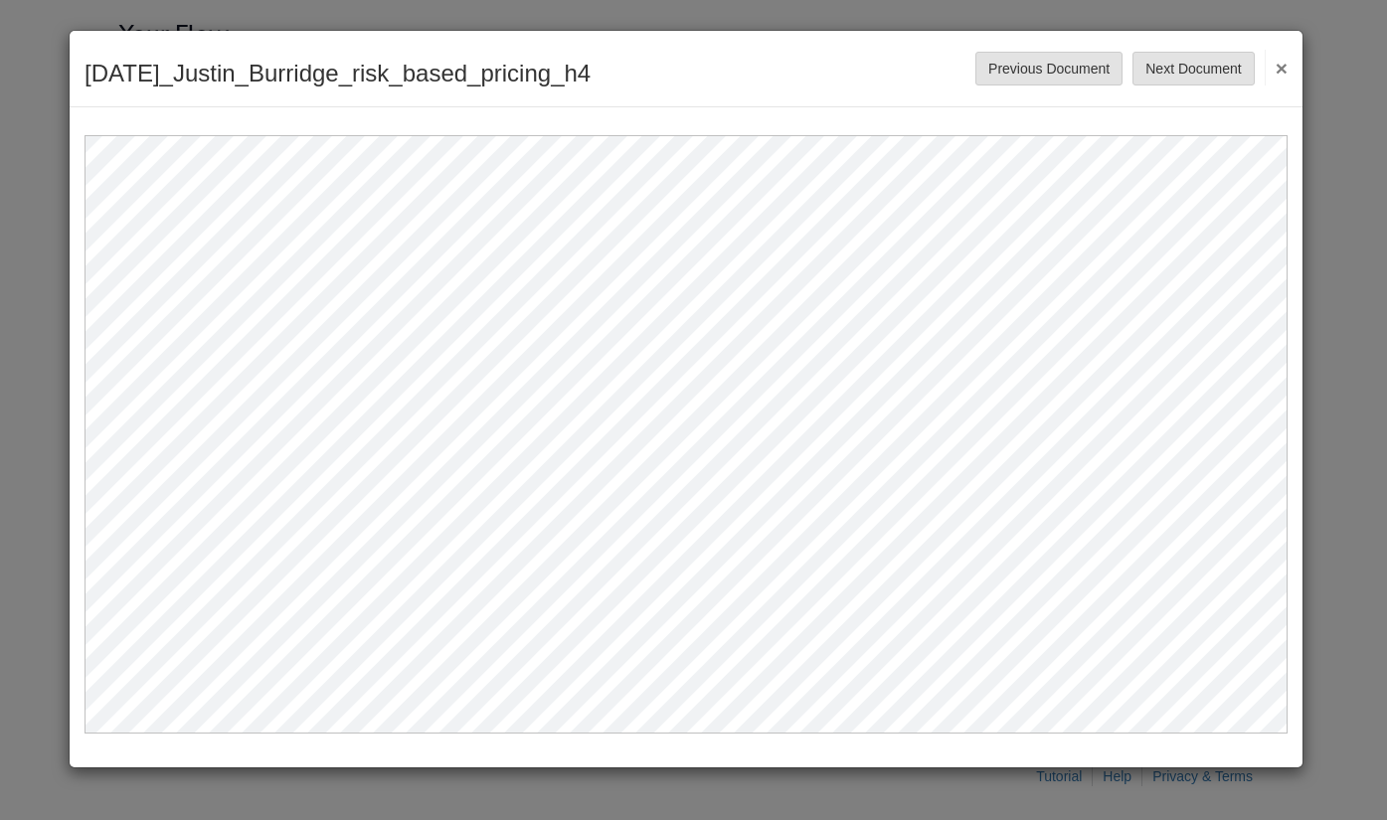
click at [1281, 65] on button "×" at bounding box center [1275, 68] width 23 height 36
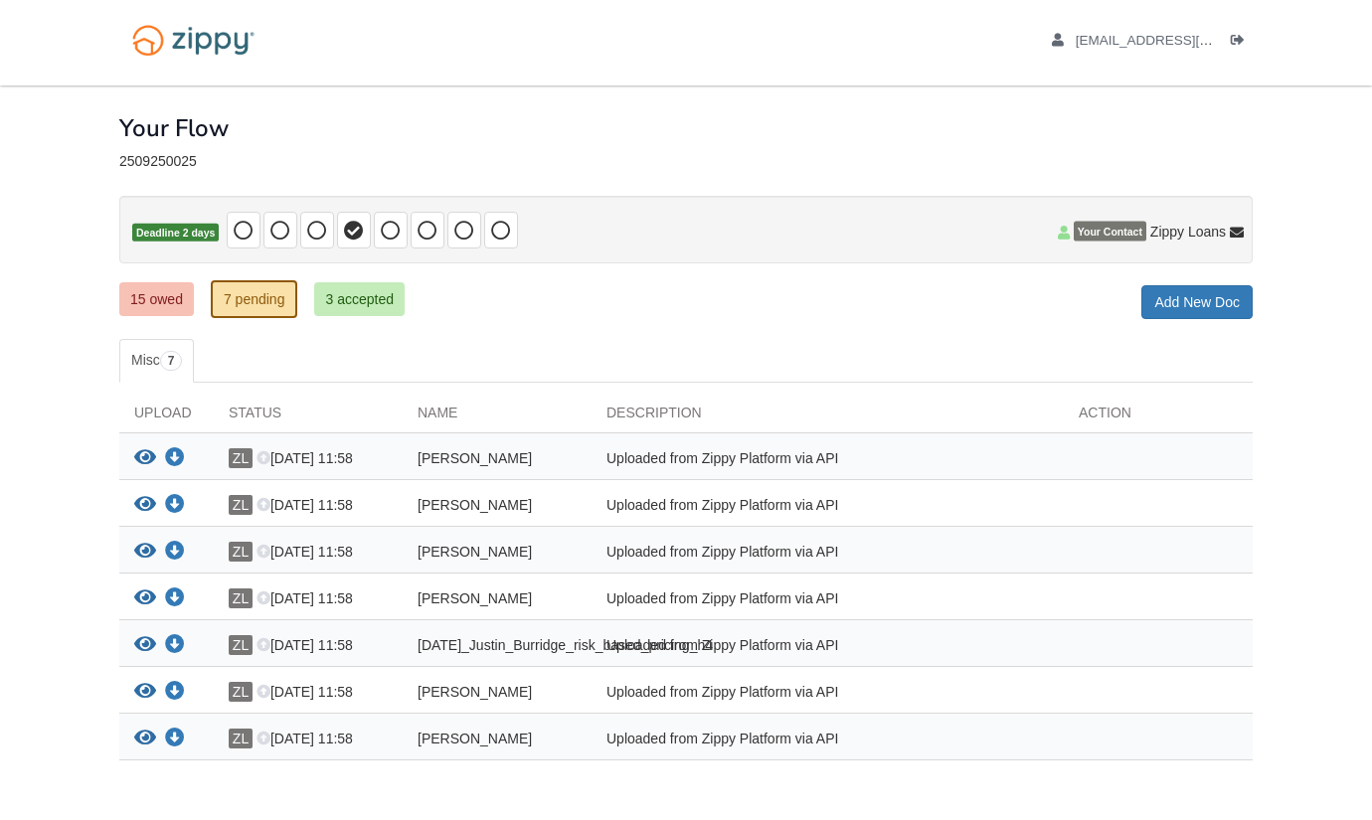
scroll to position [0, 0]
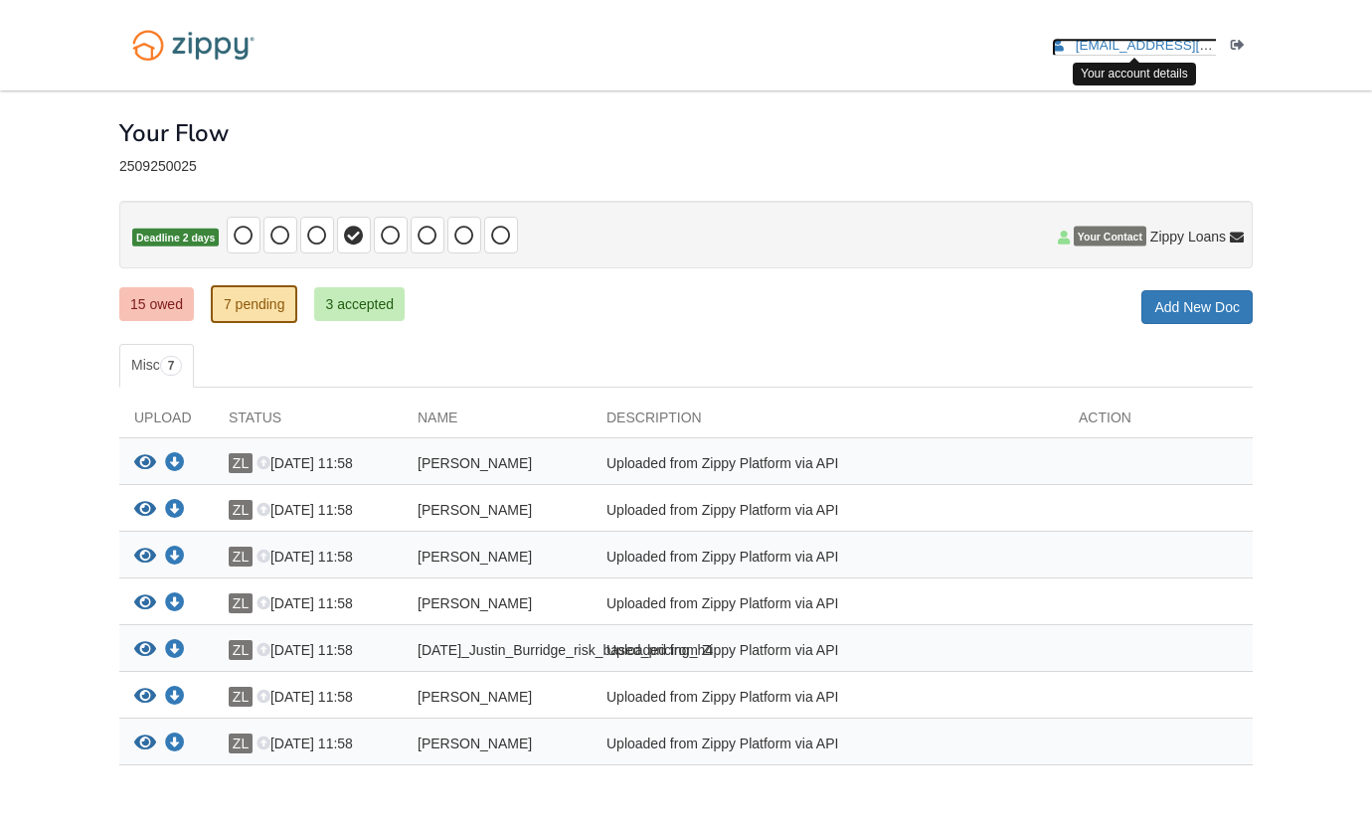
click at [1150, 46] on span "[EMAIL_ADDRESS][PERSON_NAME][DOMAIN_NAME]" at bounding box center [1244, 45] width 338 height 15
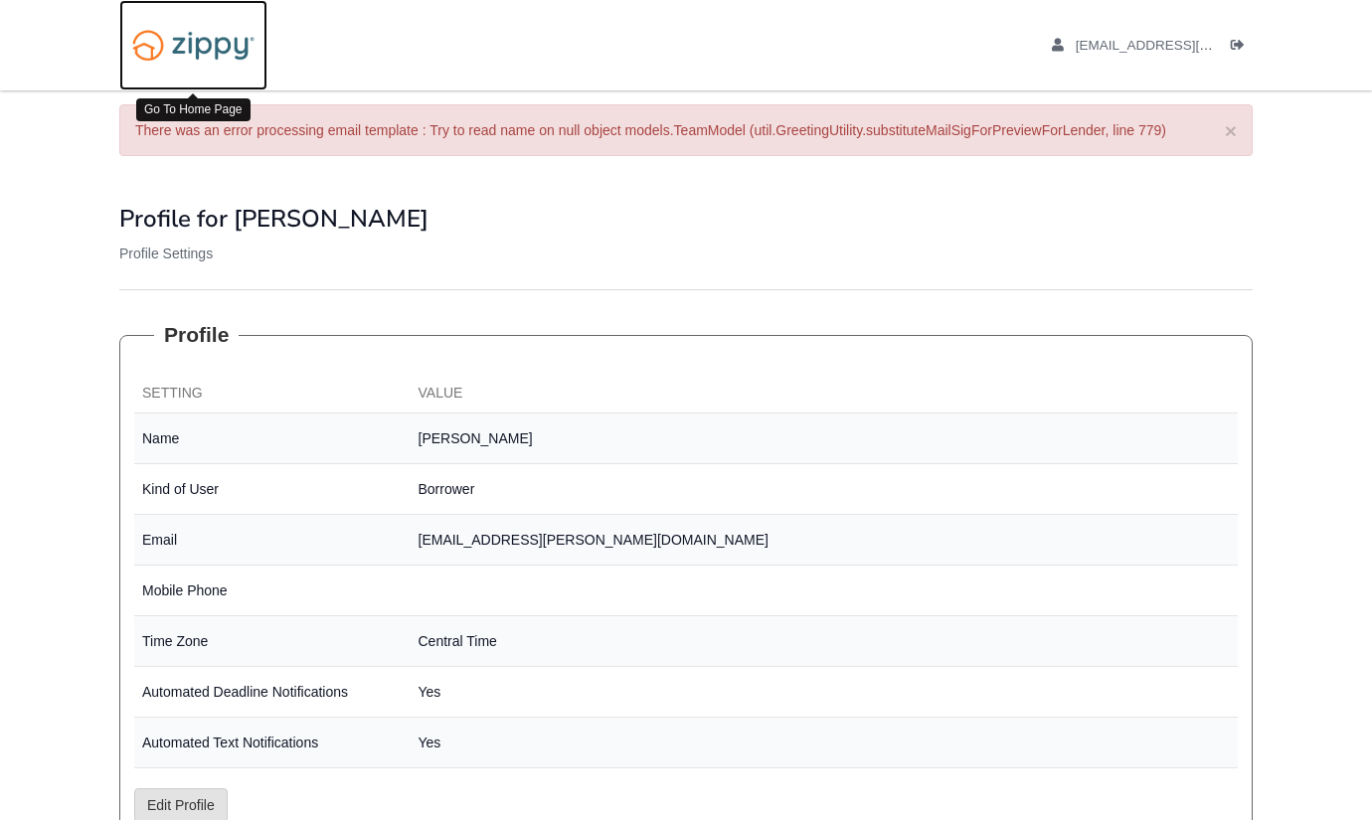
click at [194, 48] on img at bounding box center [193, 45] width 148 height 51
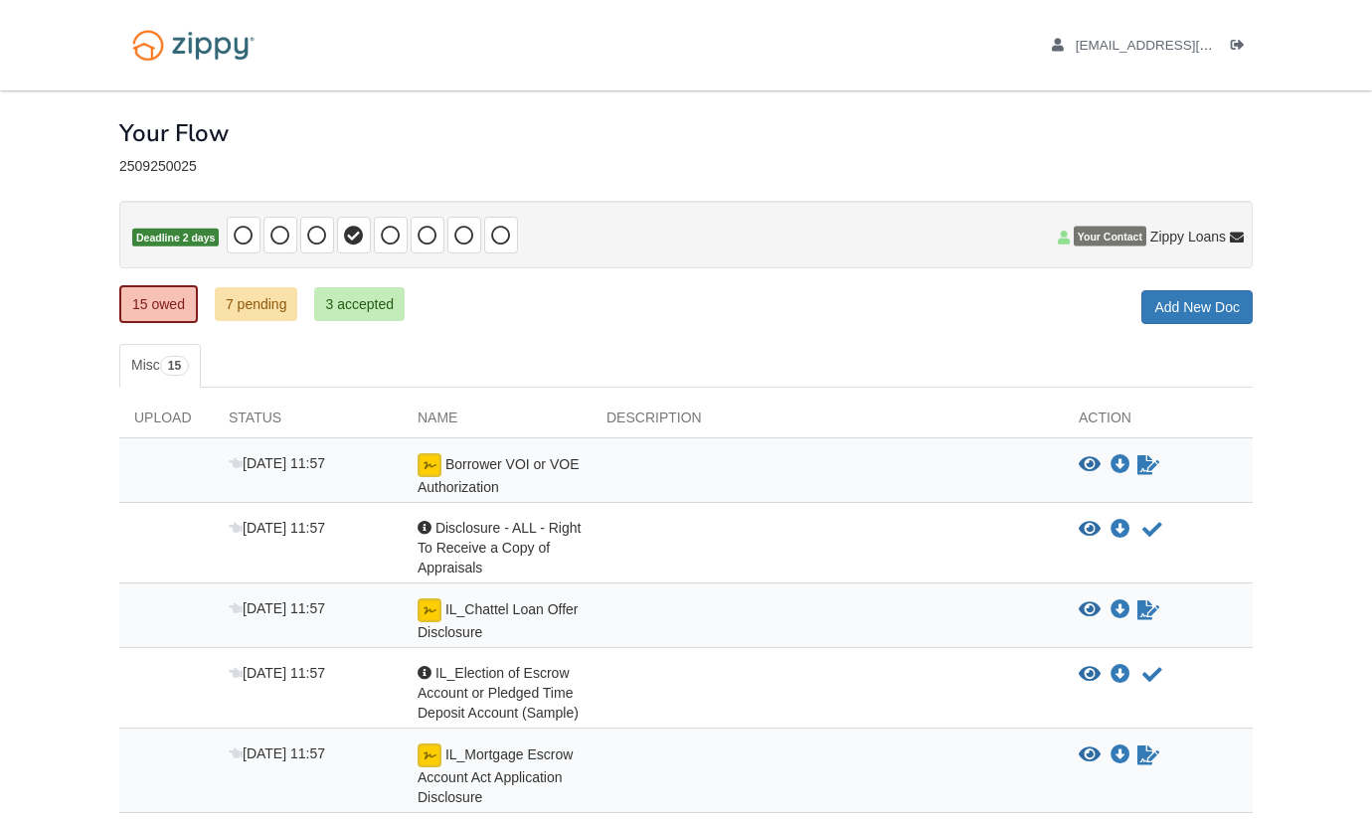
click at [521, 544] on span "Disclosure - ALL - Right To Receive a Copy of Appraisals" at bounding box center [498, 548] width 163 height 56
click at [1087, 528] on icon "View Disclosure - ALL - Right To Receive a Copy of Appraisals" at bounding box center [1089, 530] width 22 height 20
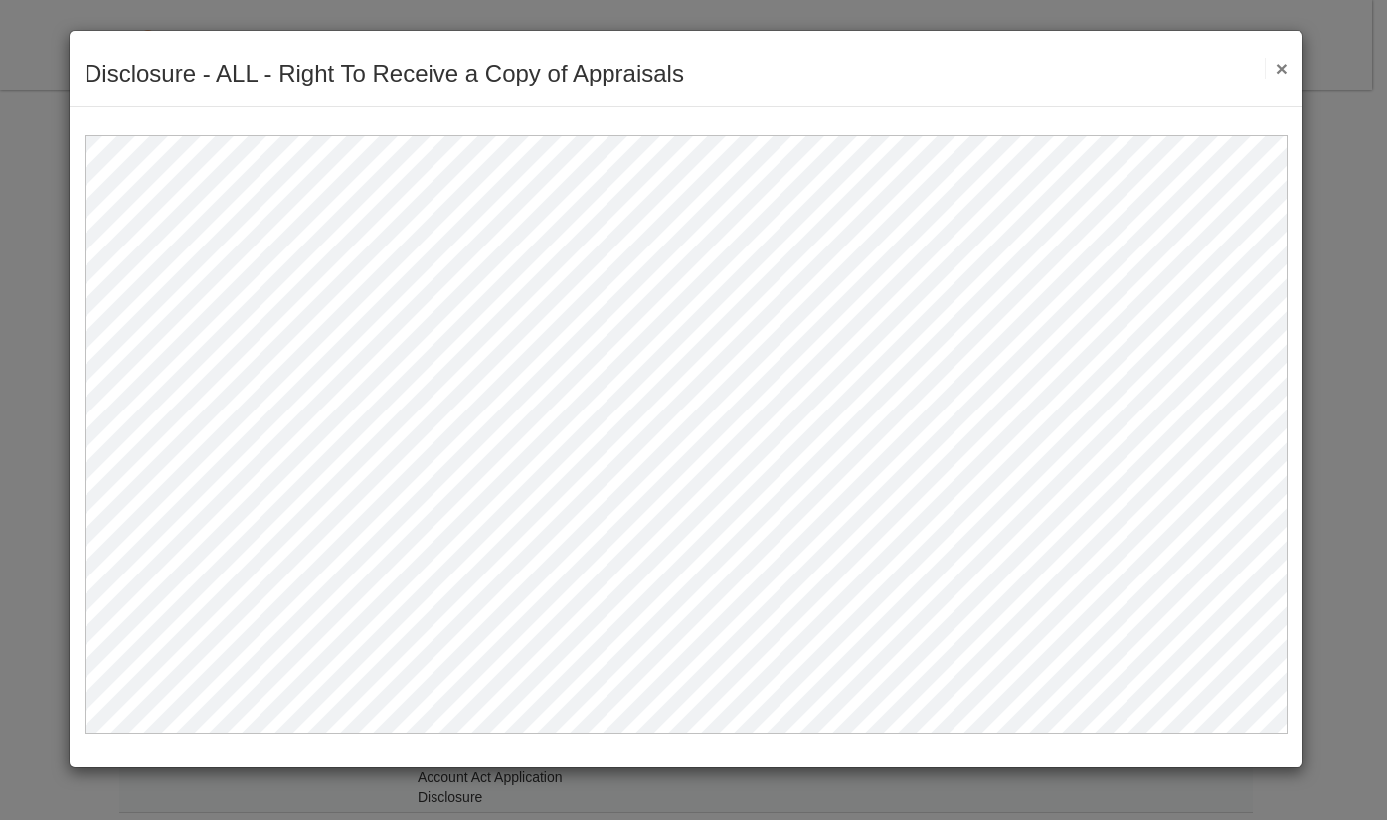
click at [1282, 68] on button "×" at bounding box center [1275, 68] width 23 height 21
